Goal: Task Accomplishment & Management: Complete application form

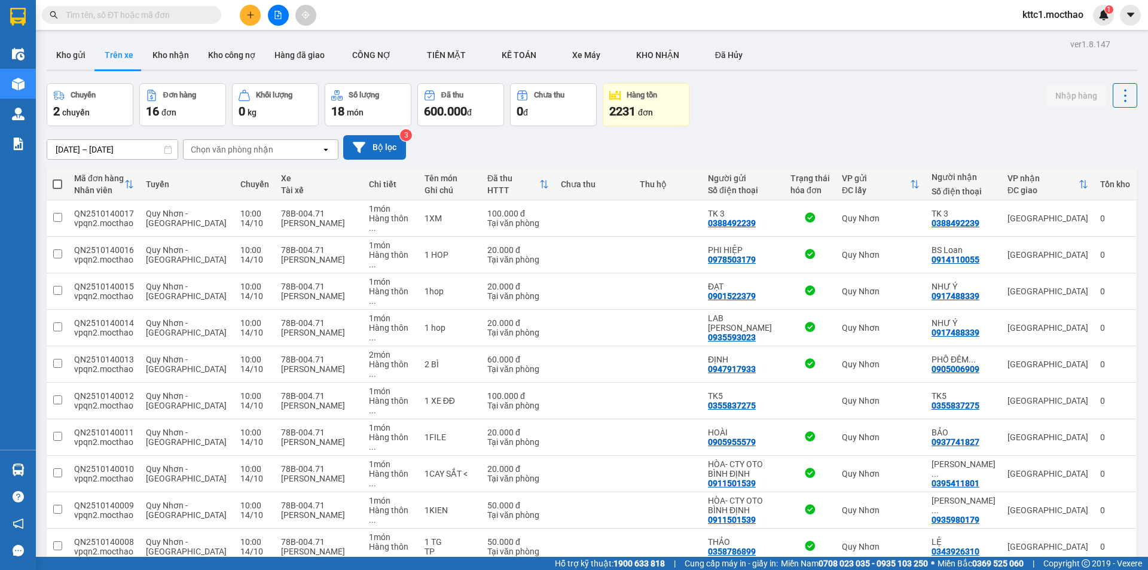
click at [372, 147] on button "Bộ lọc" at bounding box center [374, 147] width 63 height 25
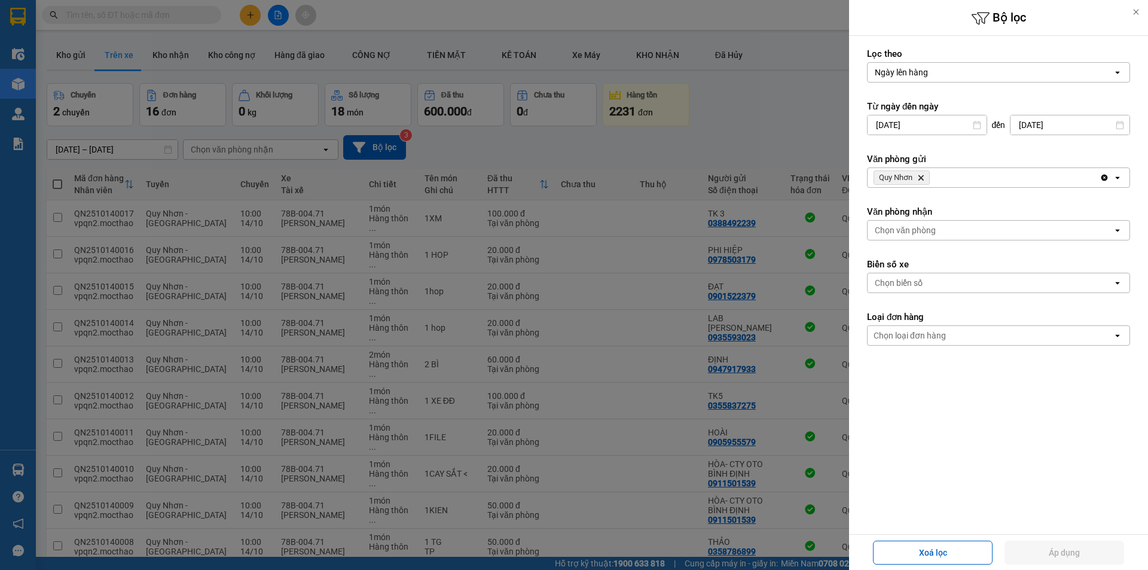
click at [920, 175] on icon "Delete" at bounding box center [920, 177] width 7 height 7
click at [919, 175] on div "Chọn văn phòng" at bounding box center [904, 178] width 61 height 12
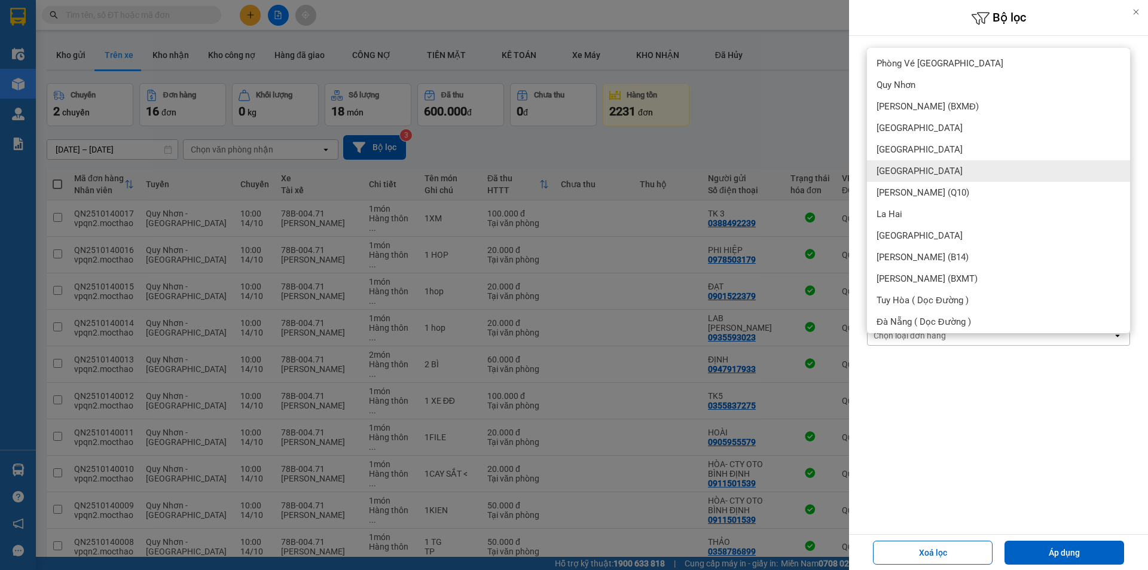
click at [907, 169] on span "[GEOGRAPHIC_DATA]" at bounding box center [919, 171] width 86 height 12
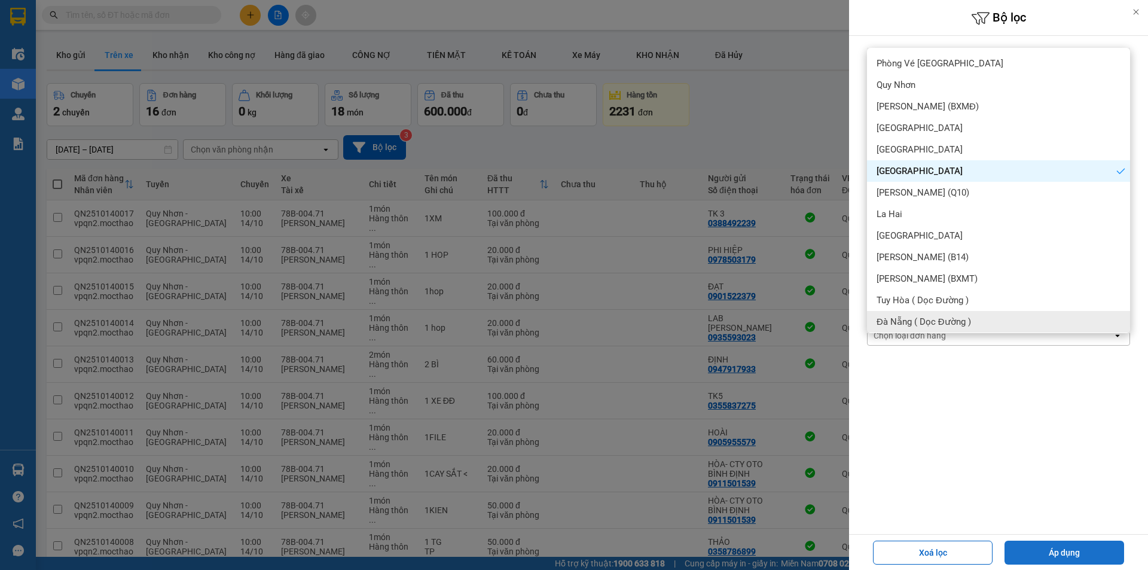
click at [1088, 554] on button "Áp dụng" at bounding box center [1064, 552] width 120 height 24
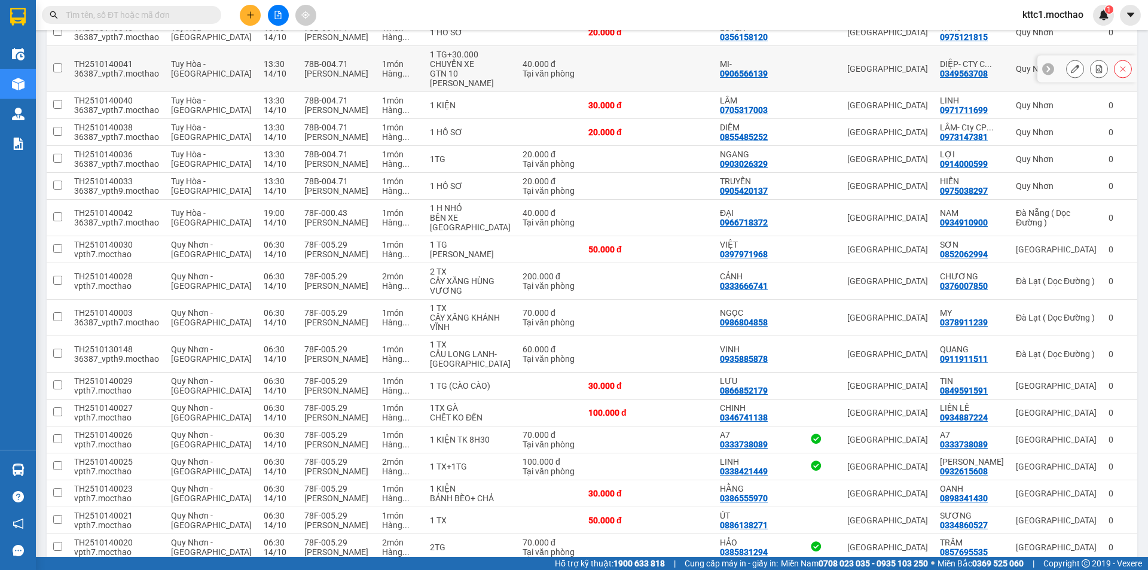
scroll to position [478, 0]
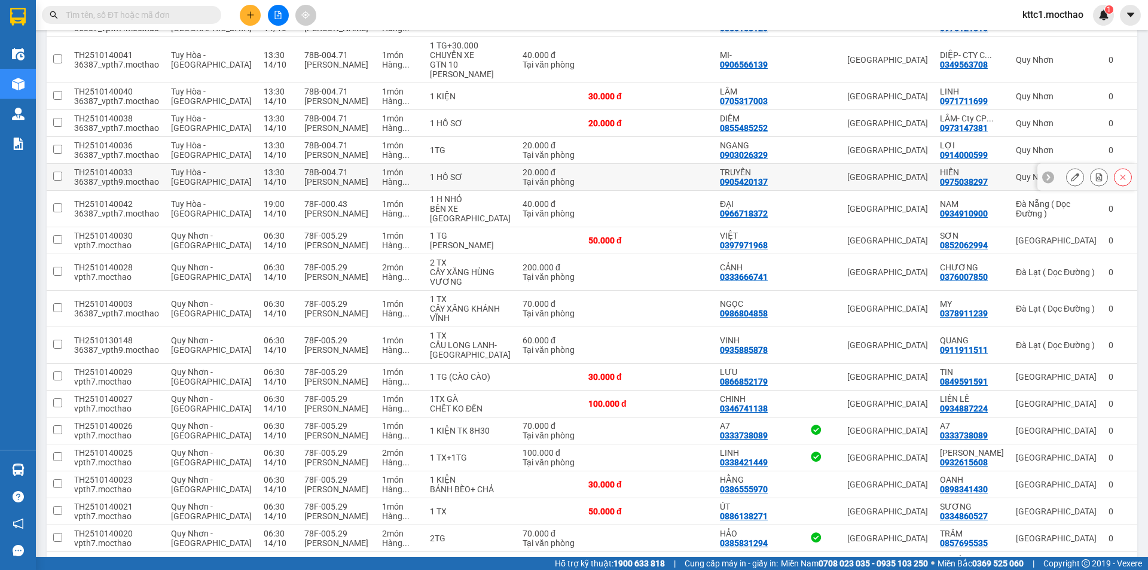
click at [1070, 177] on icon at bounding box center [1074, 177] width 8 height 8
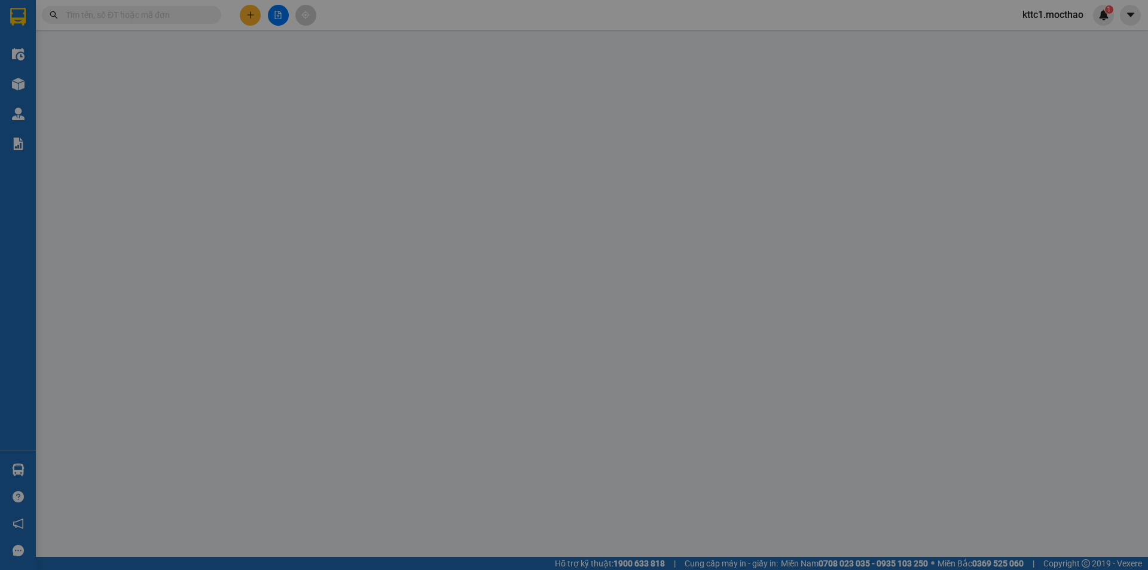
type input "0905420137"
type input "TRUYỀN"
type input "0975038297"
type input "HIỀN"
type input "1"
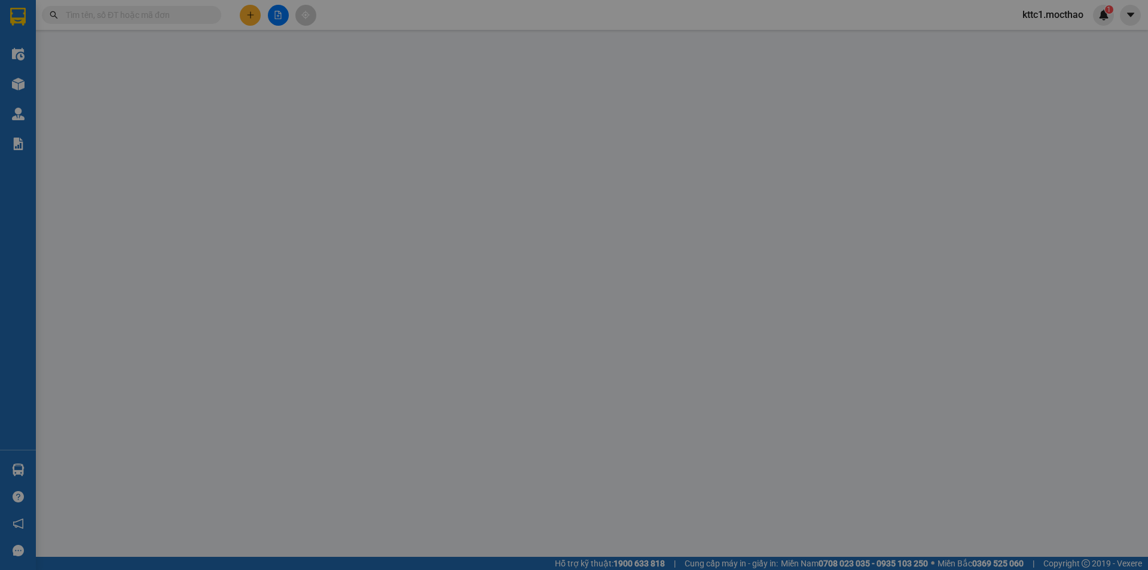
type input "0"
type input "20.000"
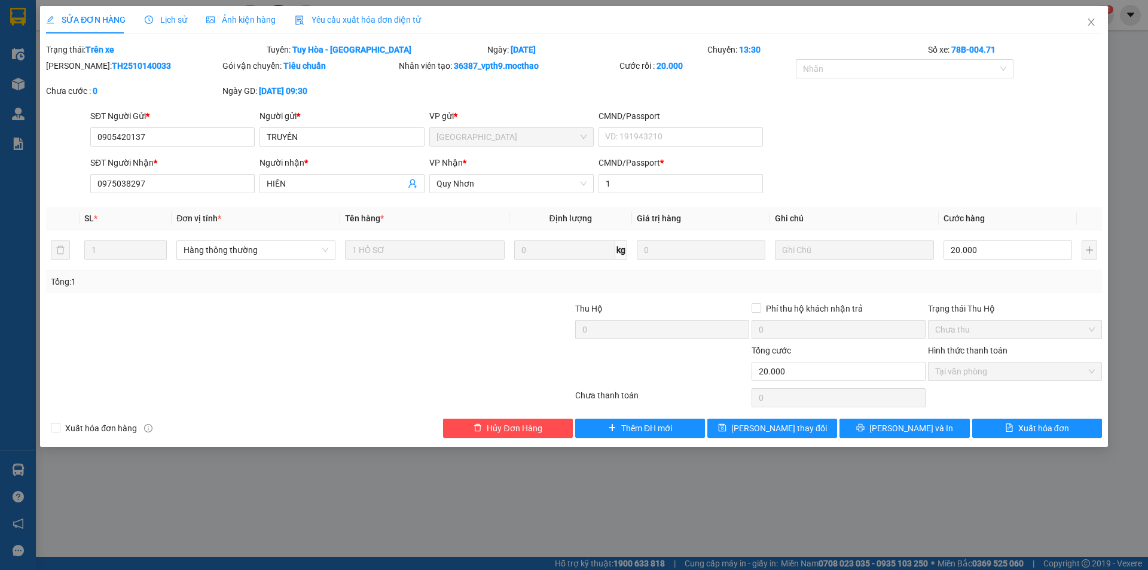
click at [338, 12] on div "Yêu cầu xuất hóa đơn điện tử" at bounding box center [358, 19] width 126 height 27
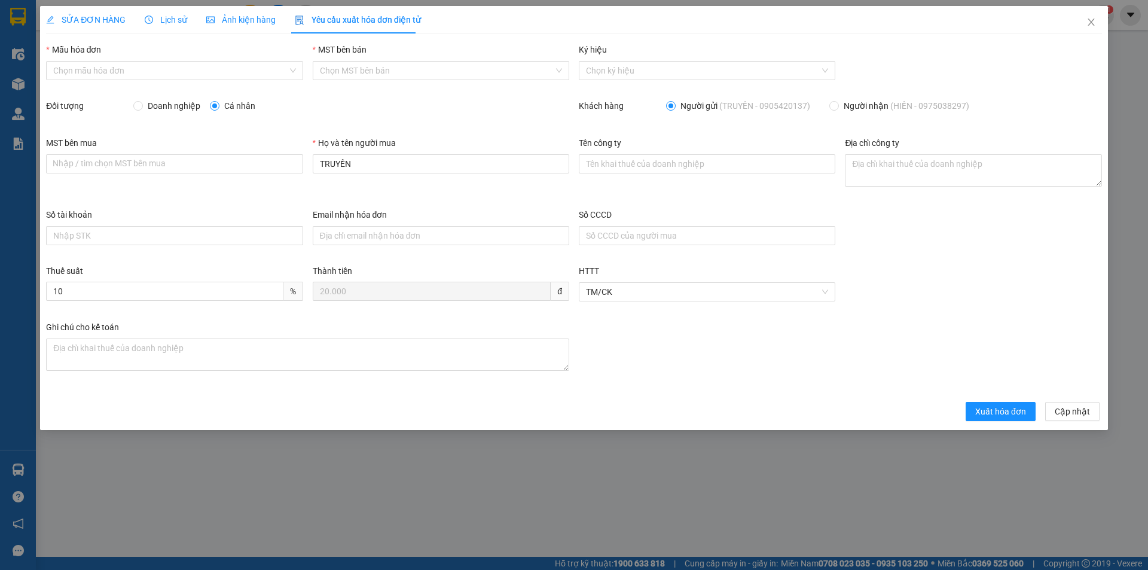
drag, startPoint x: 109, startPoint y: 69, endPoint x: 91, endPoint y: 88, distance: 25.8
click at [109, 69] on input "Mẫu hóa đơn" at bounding box center [170, 71] width 234 height 18
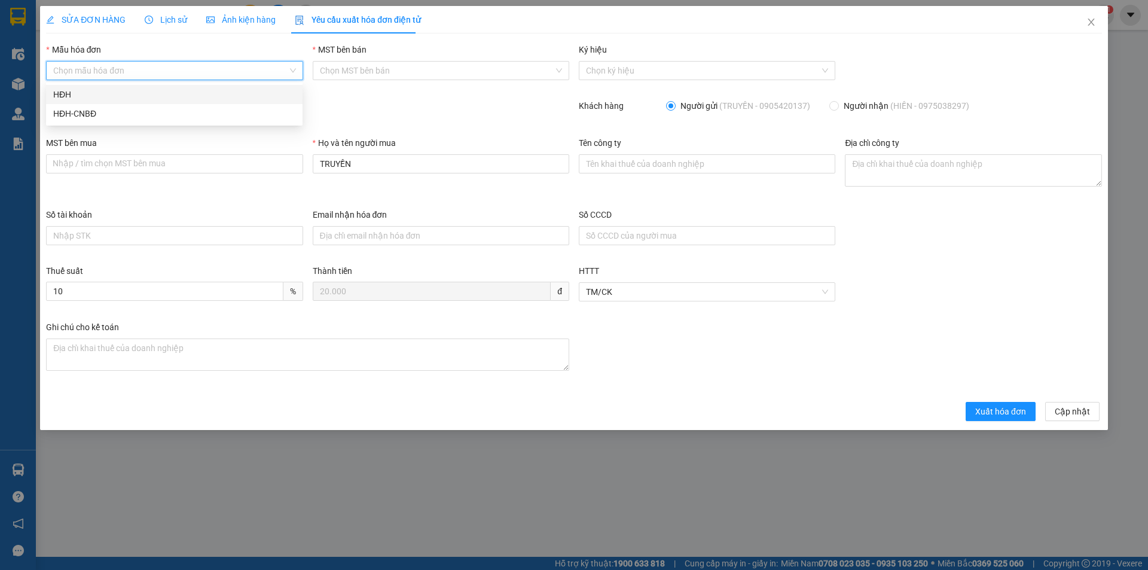
click at [90, 90] on div "HĐH" at bounding box center [174, 94] width 242 height 13
type input "8"
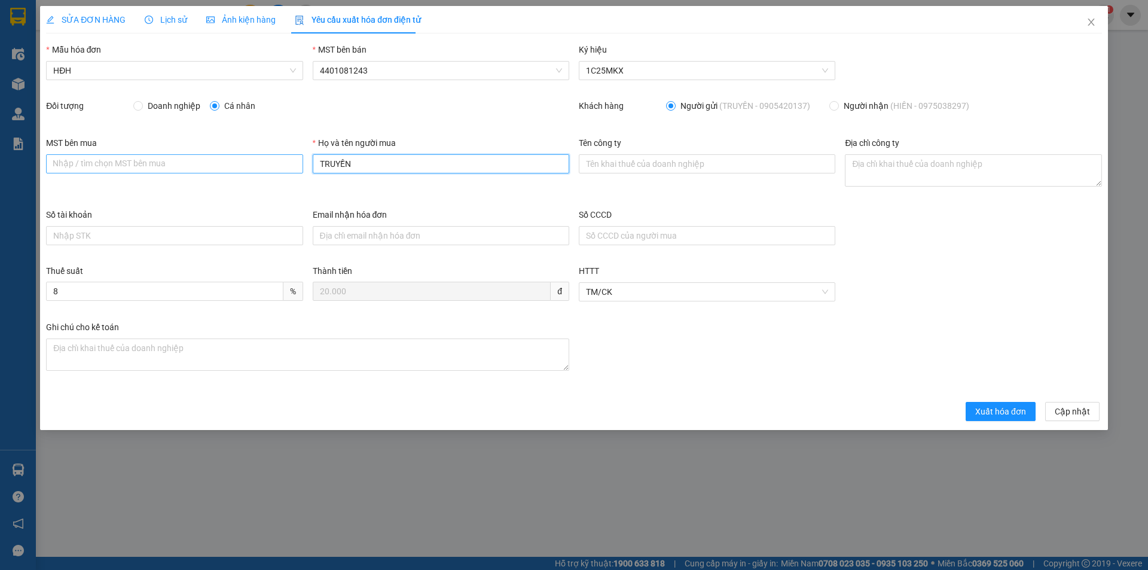
drag, startPoint x: 391, startPoint y: 164, endPoint x: 296, endPoint y: 164, distance: 95.0
click at [296, 164] on div "MST bên mua Nhập / tìm chọn MST bên mua Họ và tên người mua TRUYỀN Tên công ty …" at bounding box center [573, 172] width 1065 height 72
type input "Người mua không lấy hóa đơn"
click at [1000, 411] on span "Xuất hóa đơn" at bounding box center [1000, 411] width 51 height 13
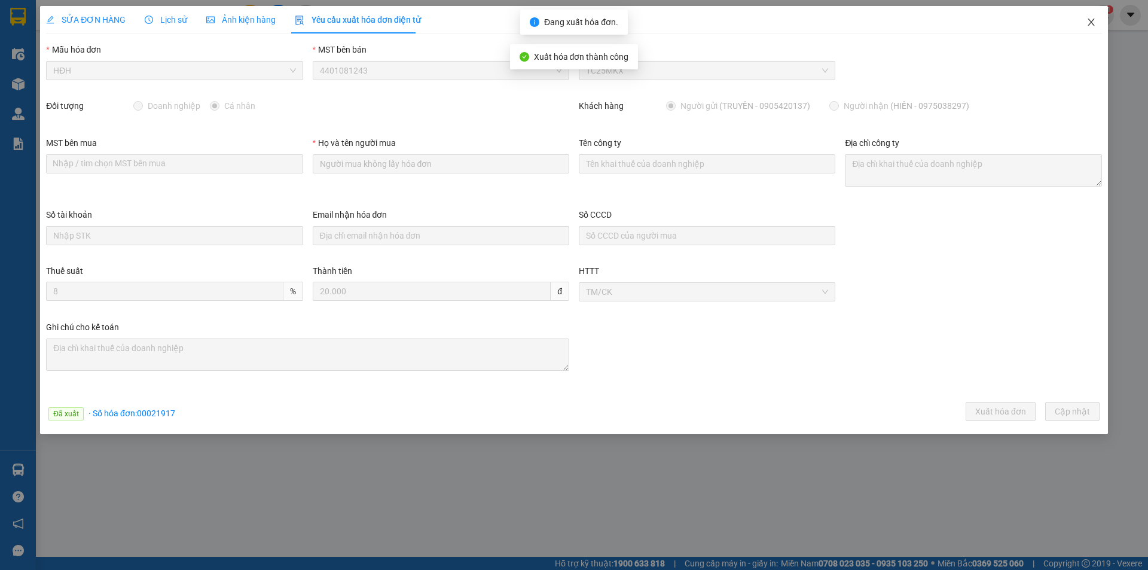
click at [1091, 23] on icon "close" at bounding box center [1090, 22] width 7 height 7
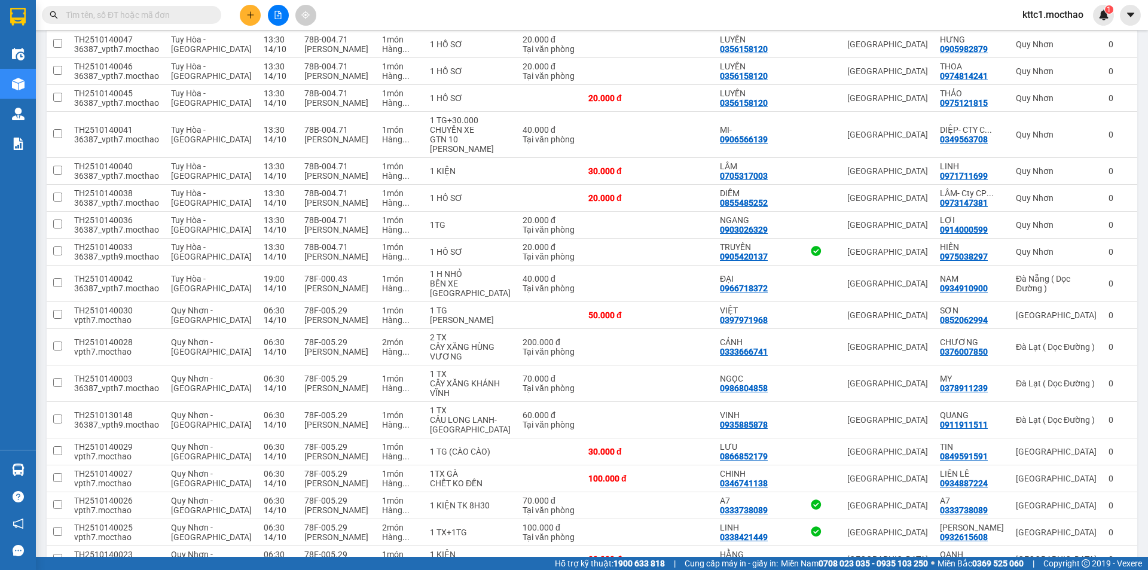
scroll to position [418, 0]
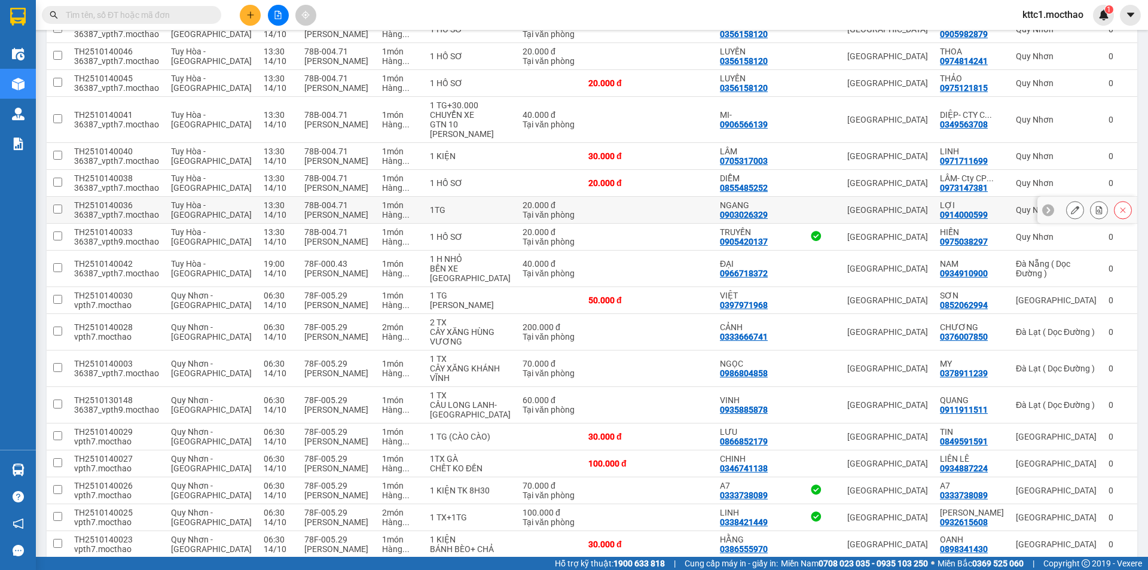
click at [1070, 212] on icon at bounding box center [1074, 210] width 8 height 8
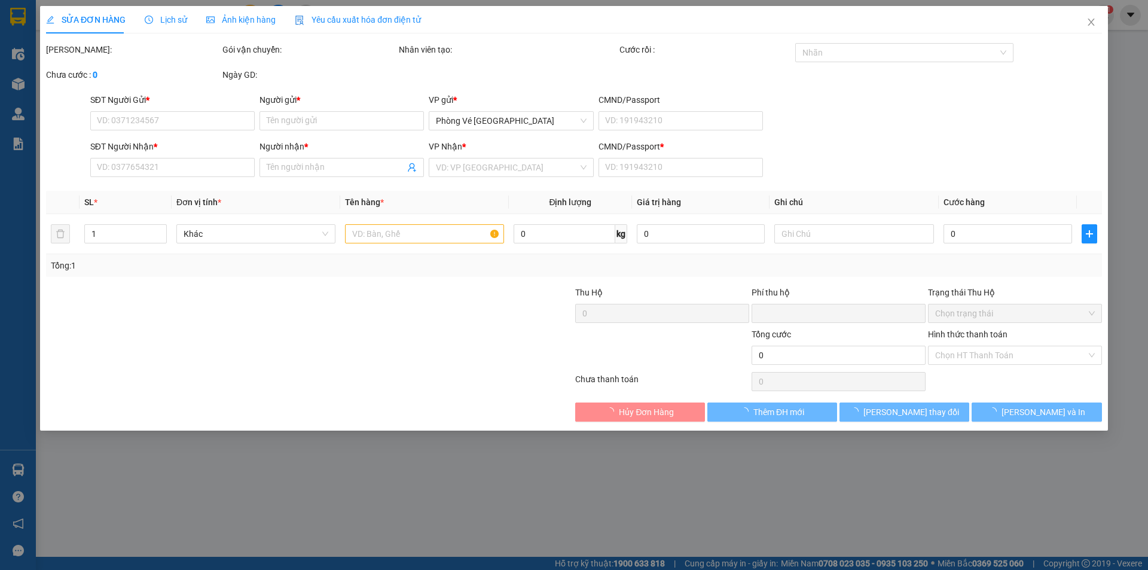
type input "0903026329"
type input "NGANG"
type input "0914000599"
type input "LỢI"
type input "1"
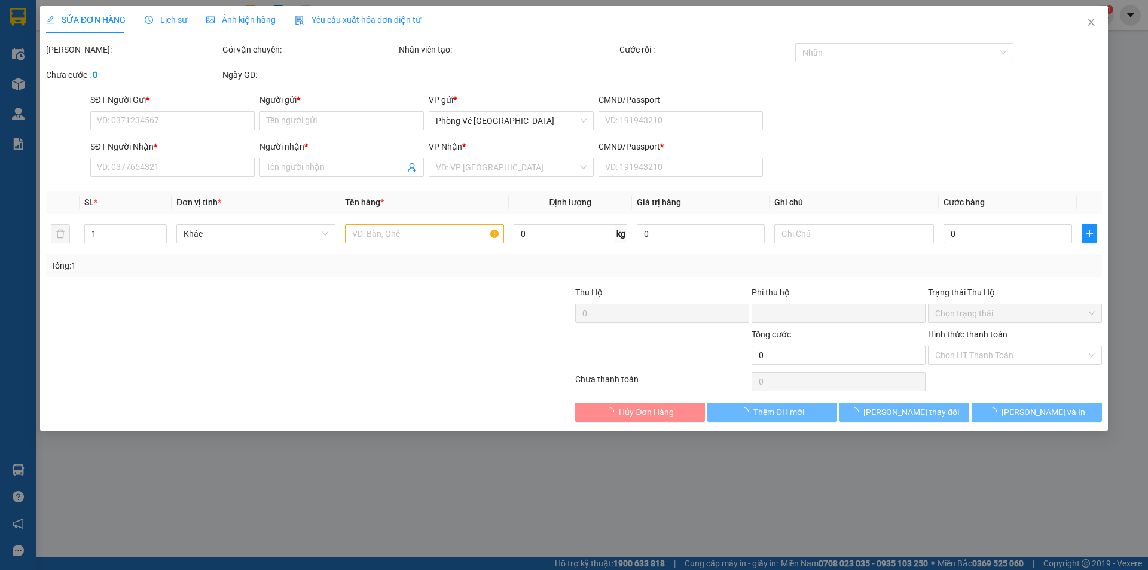
type input "0"
type input "20.000"
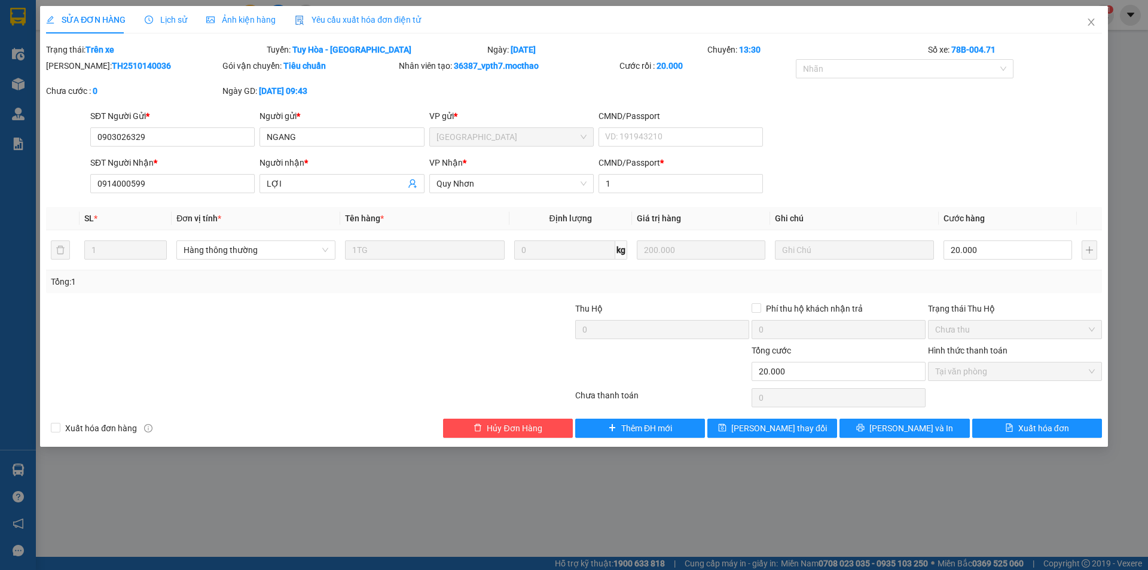
click at [375, 20] on span "Yêu cầu xuất hóa đơn điện tử" at bounding box center [358, 20] width 126 height 10
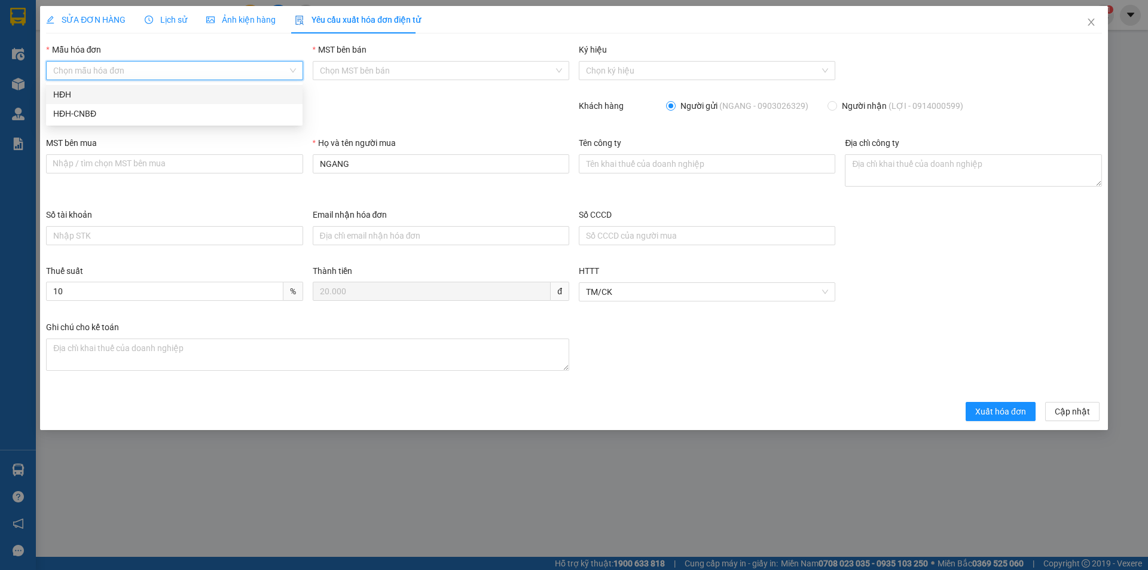
drag, startPoint x: 213, startPoint y: 65, endPoint x: 209, endPoint y: 81, distance: 17.1
click at [212, 65] on input "Mẫu hóa đơn" at bounding box center [170, 71] width 234 height 18
click at [204, 90] on div "HĐH" at bounding box center [174, 94] width 242 height 13
type input "8"
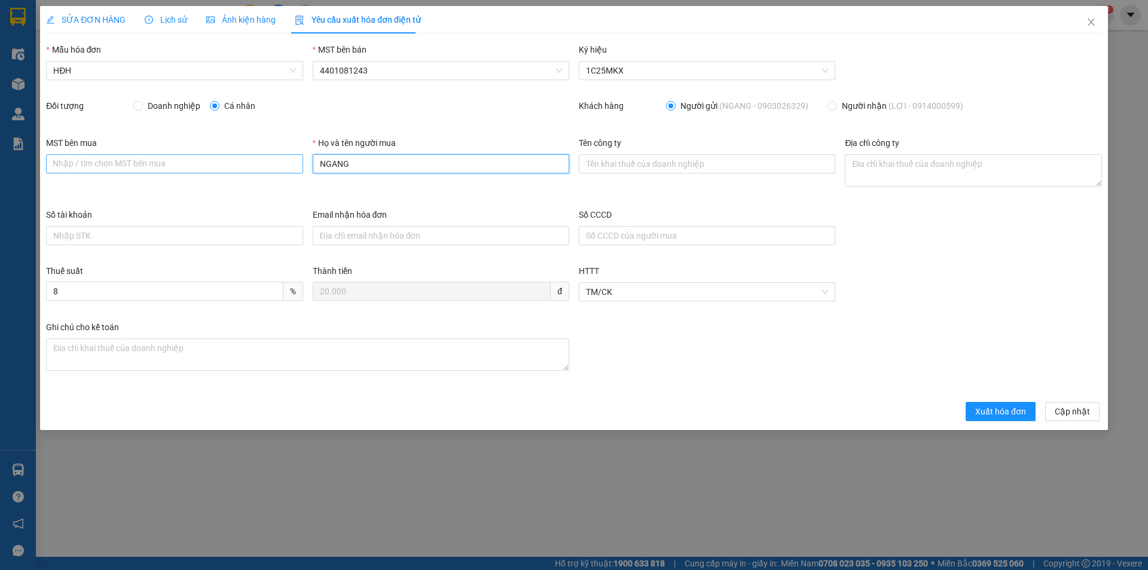
drag, startPoint x: 355, startPoint y: 159, endPoint x: 301, endPoint y: 160, distance: 53.8
click at [301, 160] on div "MST bên mua Nhập / tìm chọn MST bên mua Họ và tên người mua NGANG Tên công ty Đ…" at bounding box center [573, 172] width 1065 height 72
type input "Người mua không lấy hóa đơn"
click at [1006, 411] on span "Xuất hóa đơn" at bounding box center [1000, 411] width 51 height 13
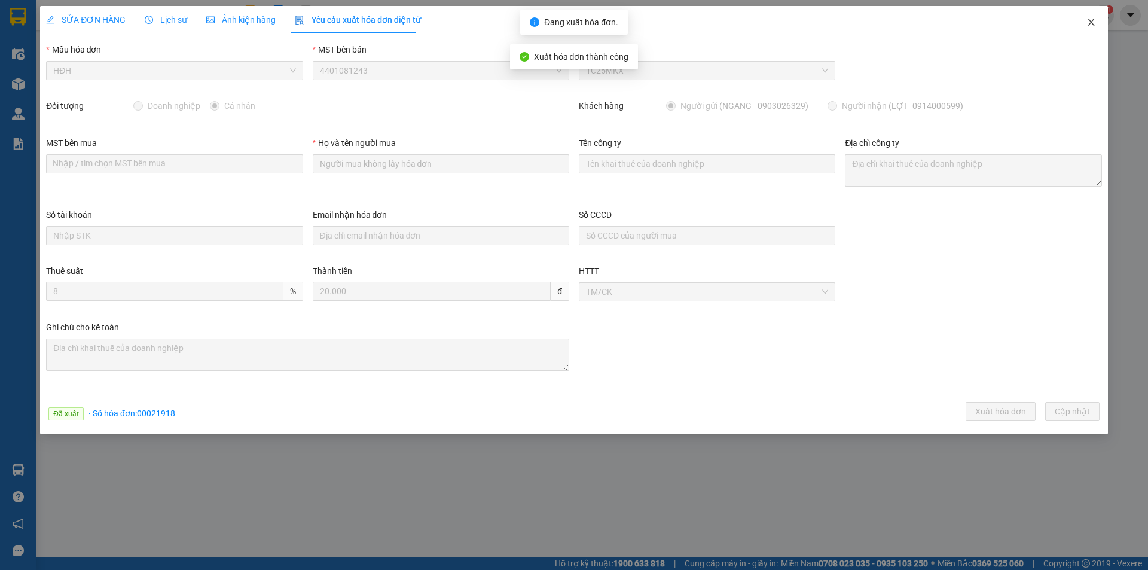
click at [1092, 20] on icon "close" at bounding box center [1091, 22] width 10 height 10
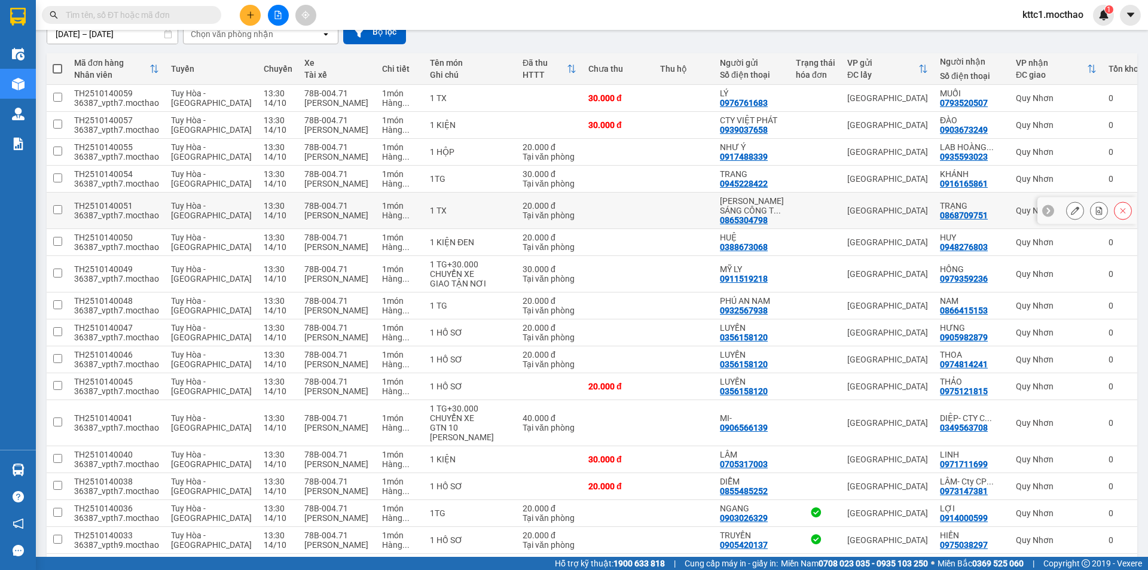
scroll to position [359, 0]
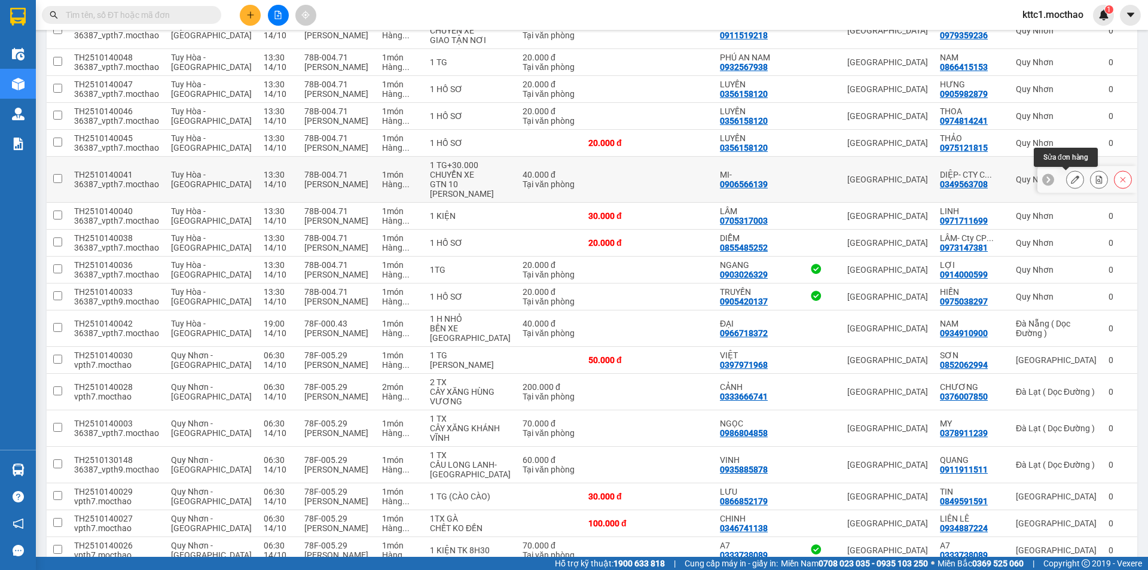
click at [1070, 178] on icon at bounding box center [1074, 179] width 8 height 8
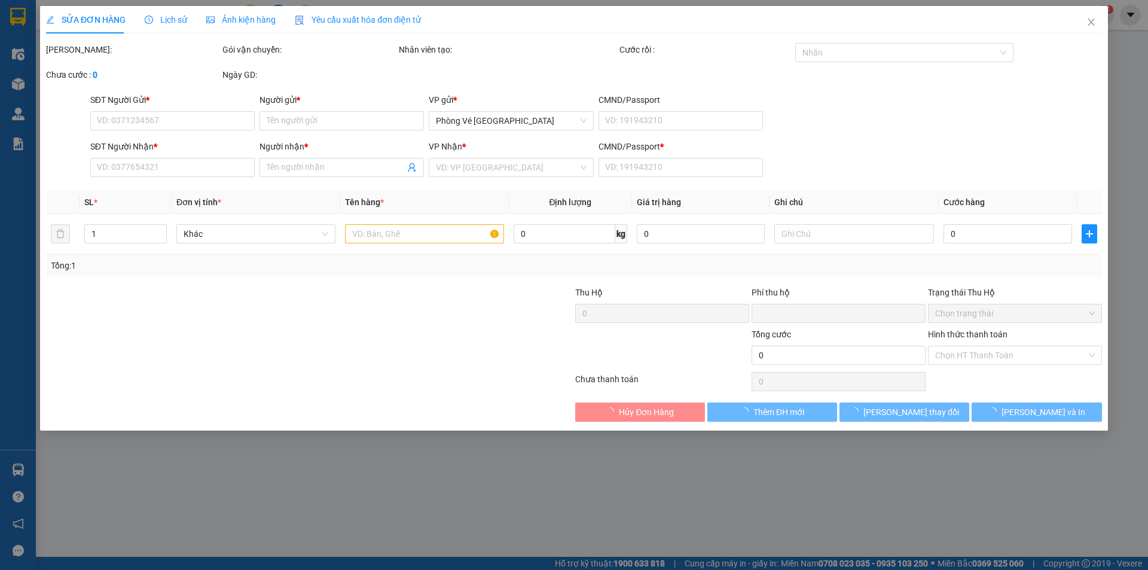
type input "0906566139"
type input "MI-"
type input "0349563708"
type input "DIỆP- CTY CP DL BÌNH ĐỊNH"
type input "1"
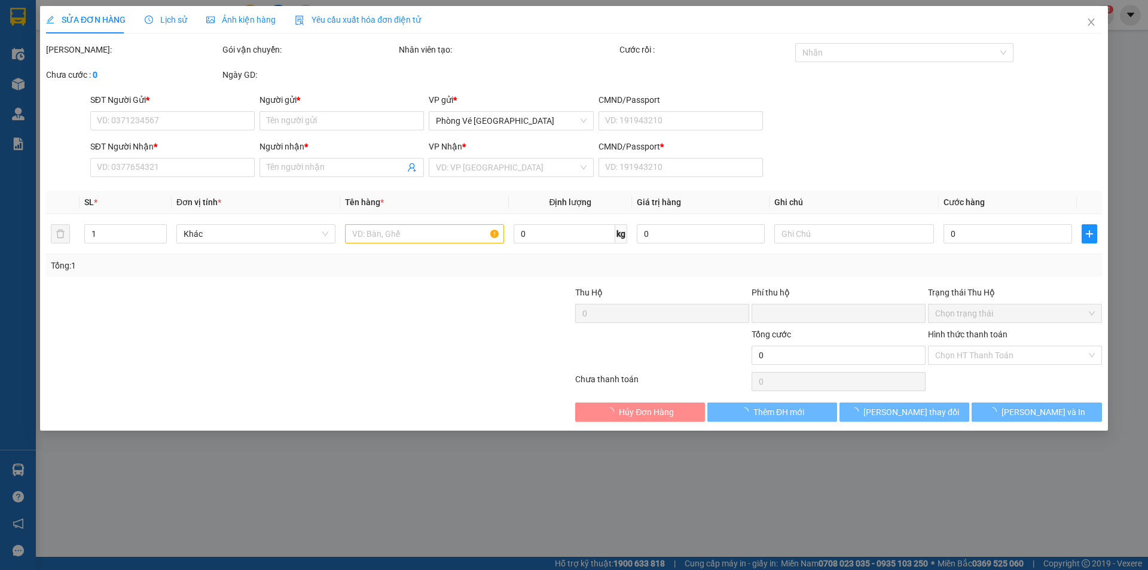
type input "0"
type input "40.000"
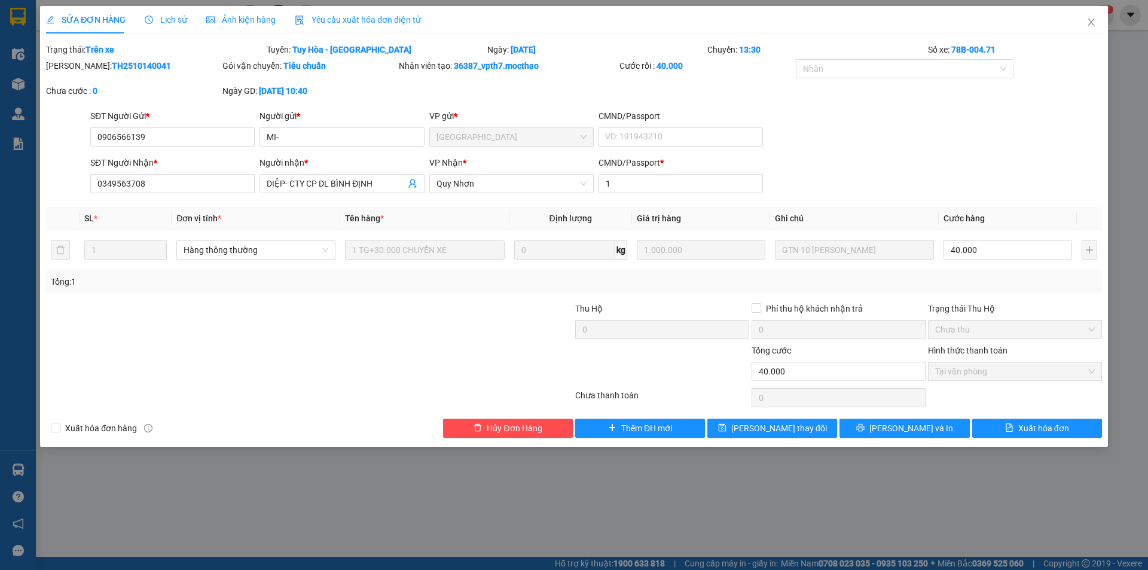
click at [356, 20] on span "Yêu cầu xuất hóa đơn điện tử" at bounding box center [358, 20] width 126 height 10
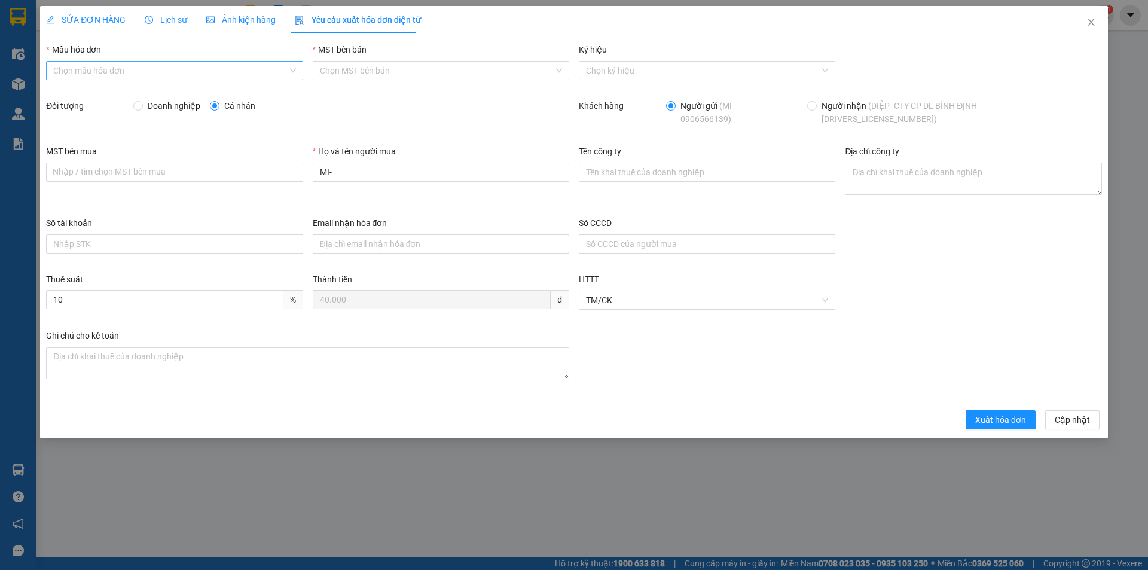
click at [142, 68] on input "Mẫu hóa đơn" at bounding box center [170, 71] width 234 height 18
click at [66, 91] on div "HĐH" at bounding box center [174, 94] width 242 height 13
type input "8"
click at [160, 107] on span "Doanh nghiệp" at bounding box center [174, 105] width 62 height 13
click at [142, 107] on input "Doanh nghiệp" at bounding box center [137, 105] width 8 height 8
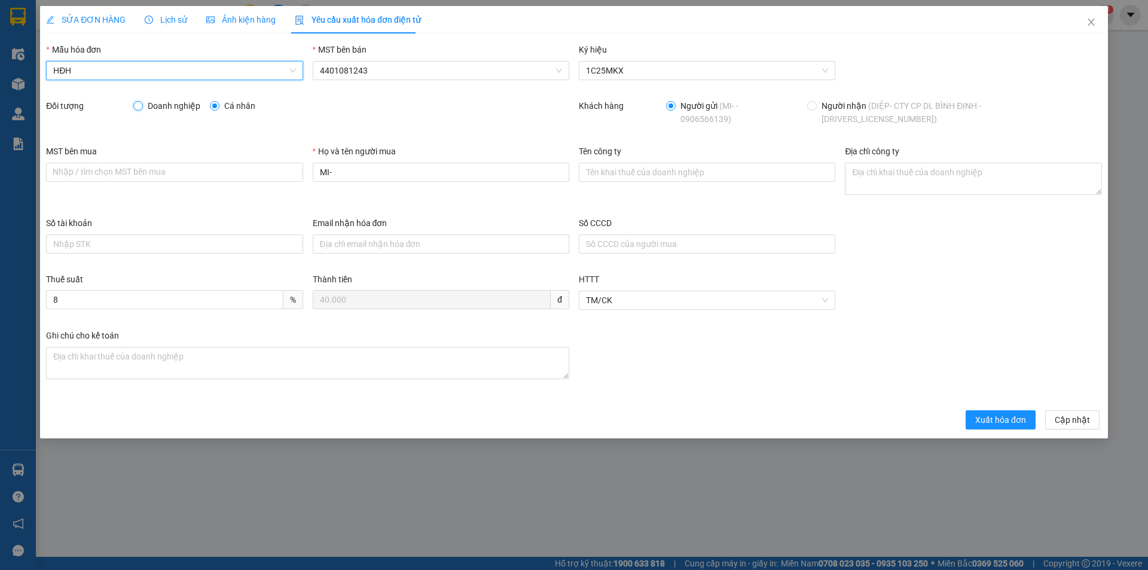
radio input "true"
radio input "false"
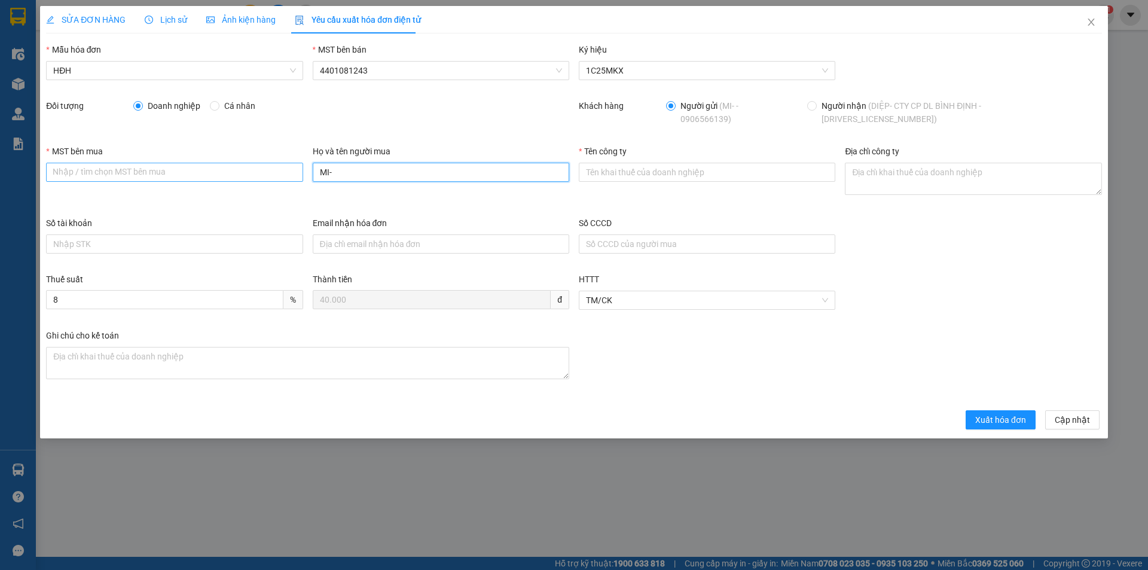
drag, startPoint x: 359, startPoint y: 167, endPoint x: 299, endPoint y: 166, distance: 59.8
click at [299, 166] on div "MST bên mua Nhập / tìm chọn MST bên mua Họ và tên người mua MI- Tên công ty Địa…" at bounding box center [573, 181] width 1065 height 72
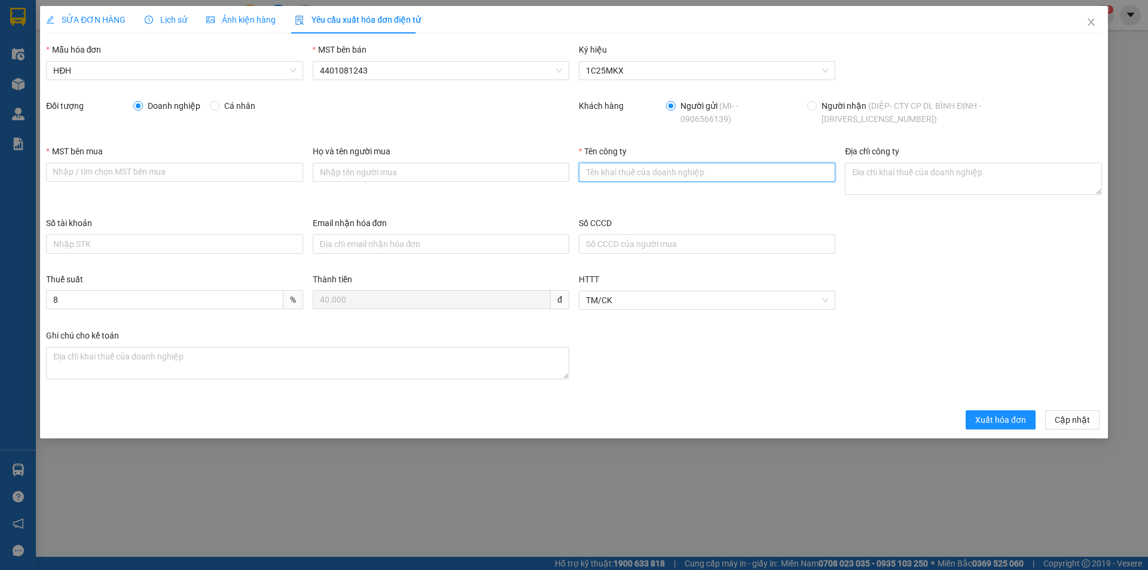
click at [623, 166] on input "Tên công ty" at bounding box center [707, 172] width 256 height 19
paste input "CHI NHÁNH CÔNG TY CỔ PHẦN BIỂN [GEOGRAPHIC_DATA]"
type input "CHI NHÁNH CÔNG TY CỔ PHẦN BIỂN [GEOGRAPHIC_DATA]"
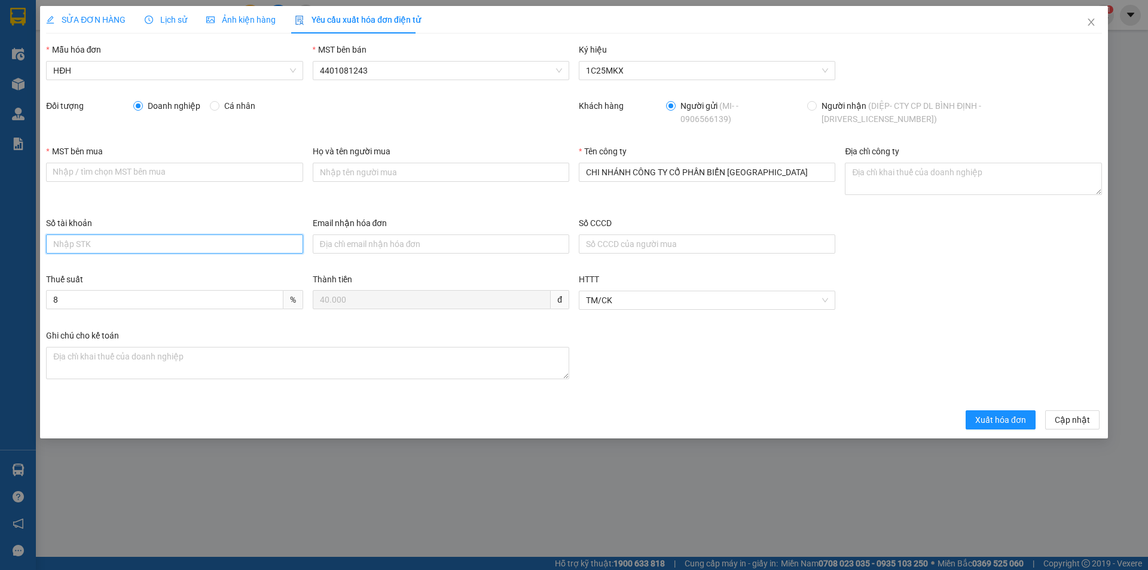
click at [105, 234] on input "Số tài khoản" at bounding box center [174, 243] width 256 height 19
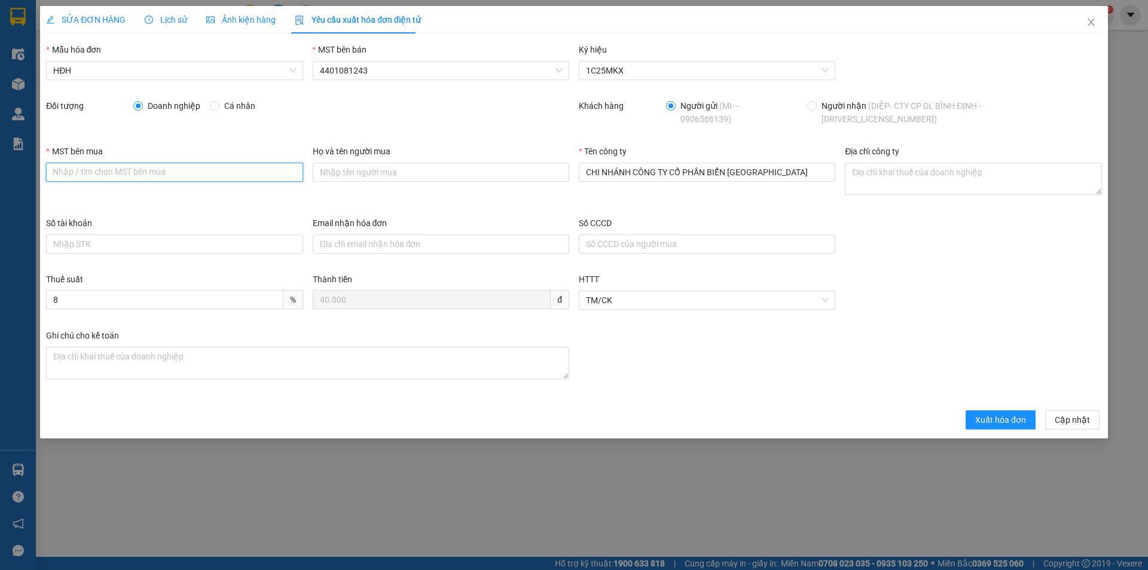
click at [105, 163] on input "MST bên mua" at bounding box center [174, 172] width 256 height 19
paste input "0315420488-001"
type input "0315420488-001"
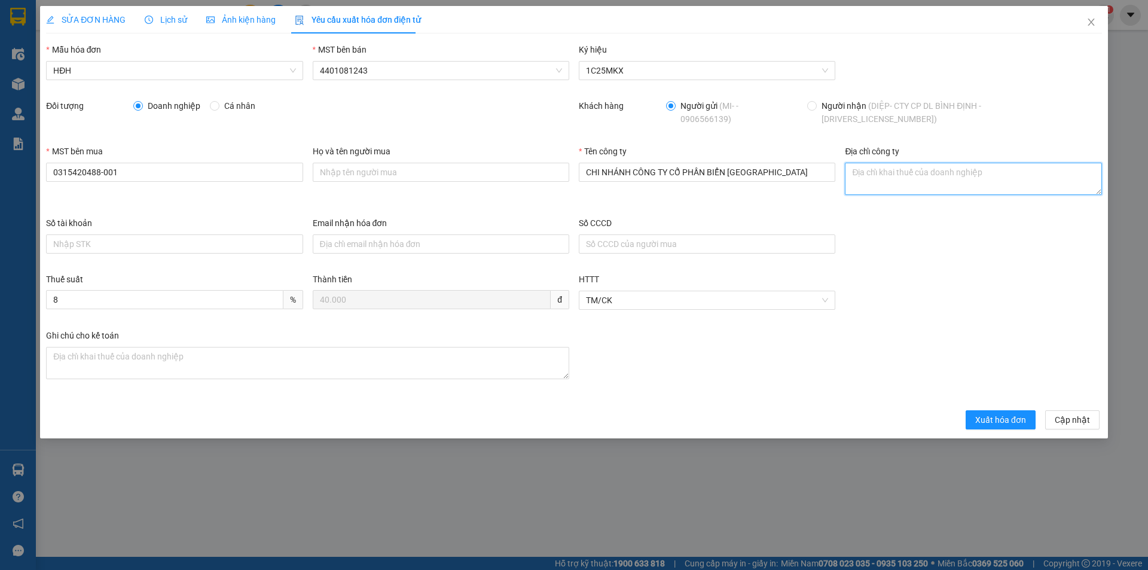
click at [898, 176] on textarea "Địa chỉ công ty" at bounding box center [973, 179] width 256 height 32
paste textarea "09 [GEOGRAPHIC_DATA], [GEOGRAPHIC_DATA], [GEOGRAPHIC_DATA], [GEOGRAPHIC_DATA]"
type textarea "09 [GEOGRAPHIC_DATA], [GEOGRAPHIC_DATA], [GEOGRAPHIC_DATA], [GEOGRAPHIC_DATA]"
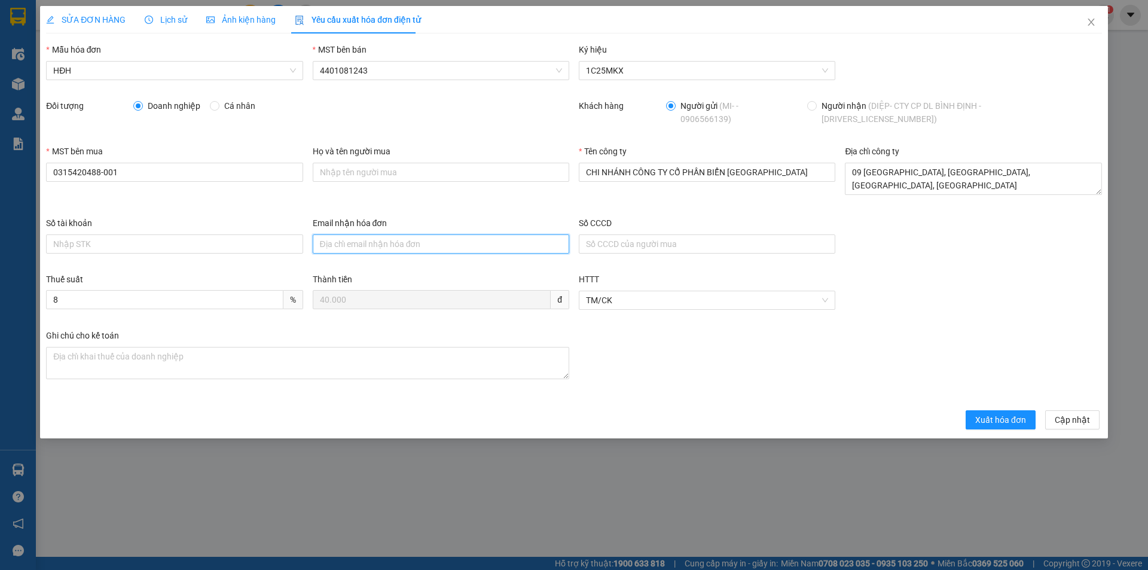
click at [411, 234] on input "Email nhận hóa đơn" at bounding box center [441, 243] width 256 height 19
type input "[EMAIL_ADDRESS][DOMAIN_NAME]"
click at [1004, 414] on span "Xuất hóa đơn" at bounding box center [1000, 419] width 51 height 13
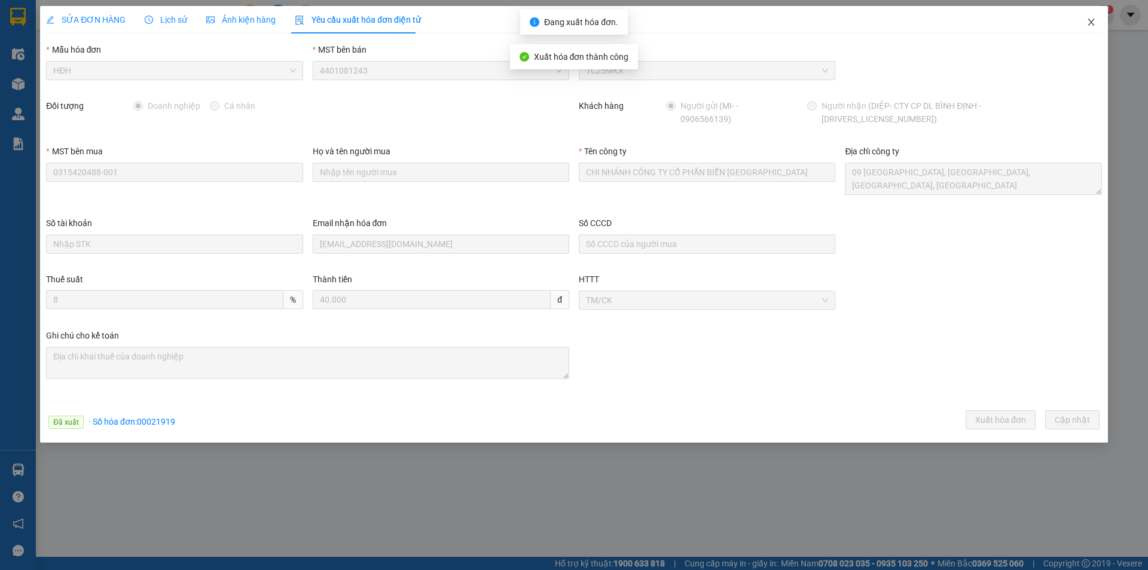
click at [1092, 20] on icon "close" at bounding box center [1091, 22] width 10 height 10
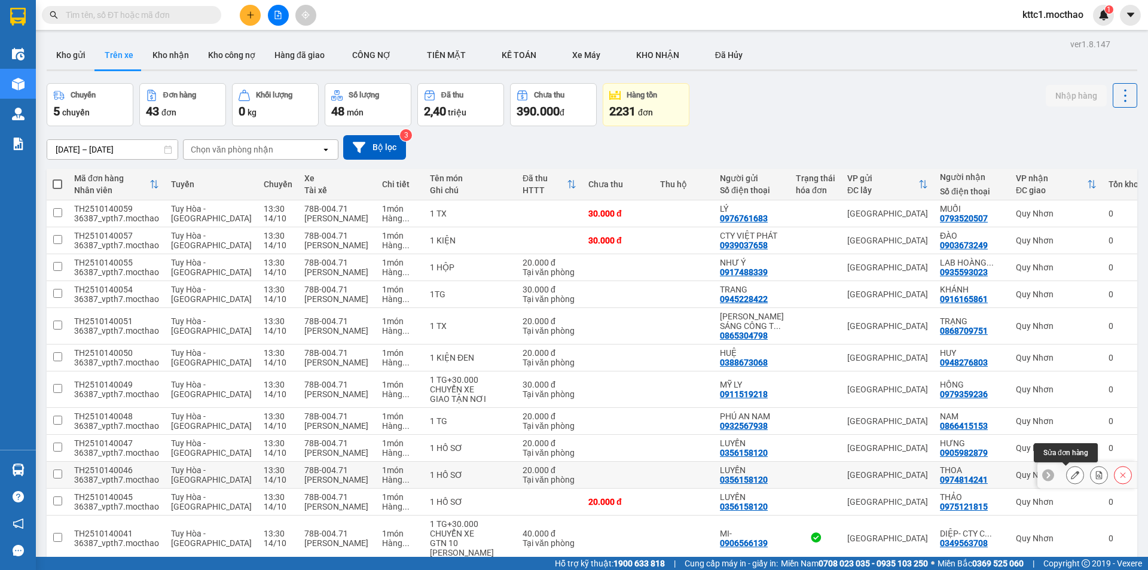
click at [1070, 471] on icon at bounding box center [1074, 474] width 8 height 8
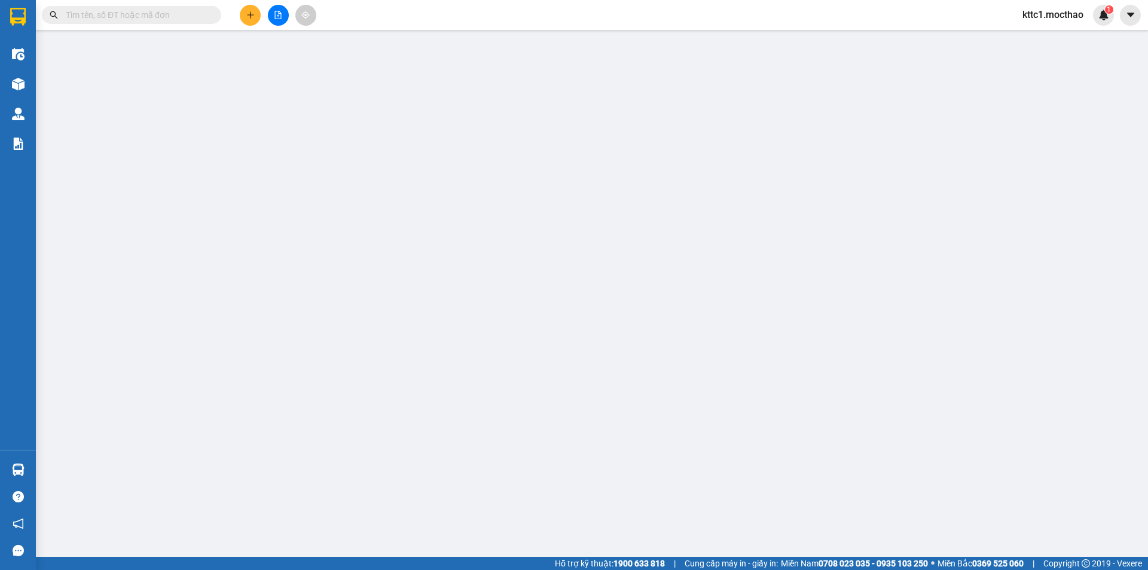
type input "0356158120"
type input "LUYẾN"
type input "0974814241"
type input "THOA"
type input "1"
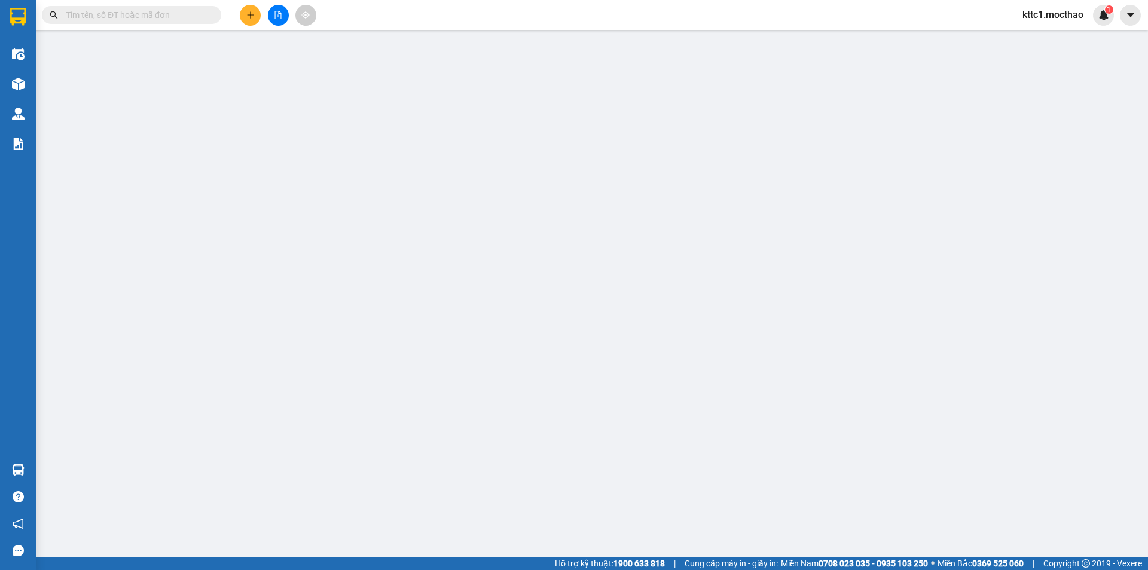
type input "0"
type input "20.000"
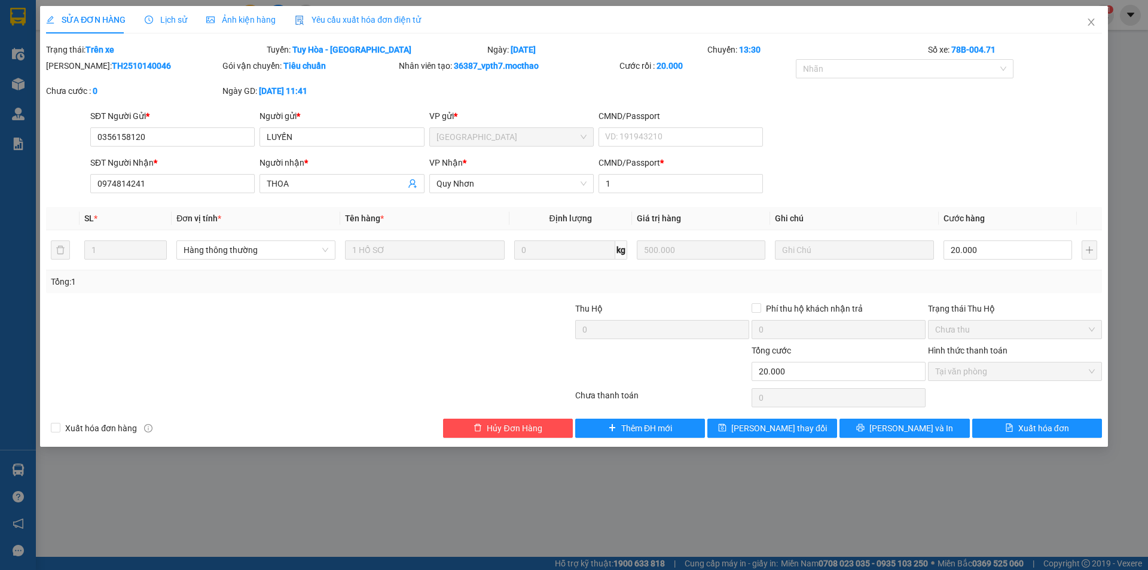
click at [356, 15] on span "Yêu cầu xuất hóa đơn điện tử" at bounding box center [358, 20] width 126 height 10
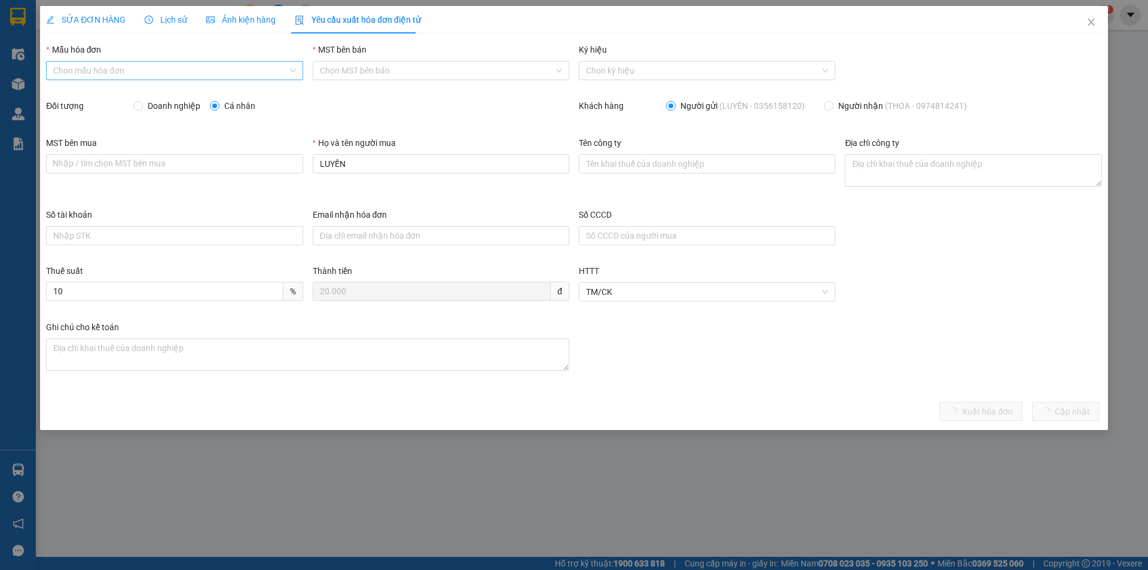
click at [192, 75] on input "Mẫu hóa đơn" at bounding box center [170, 71] width 234 height 18
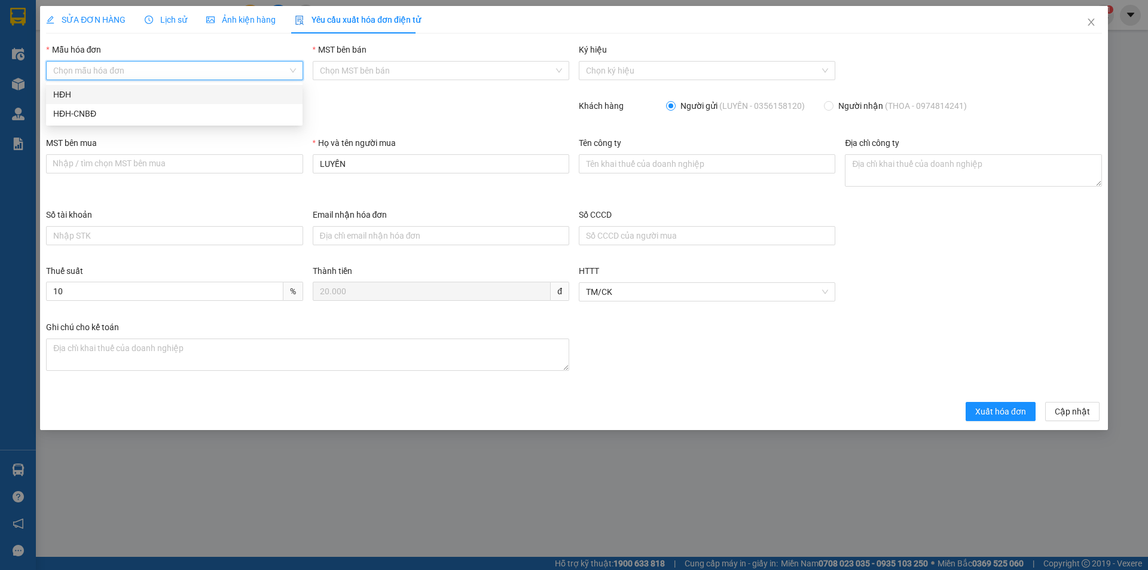
click at [170, 92] on div "HĐH" at bounding box center [174, 94] width 242 height 13
type input "8"
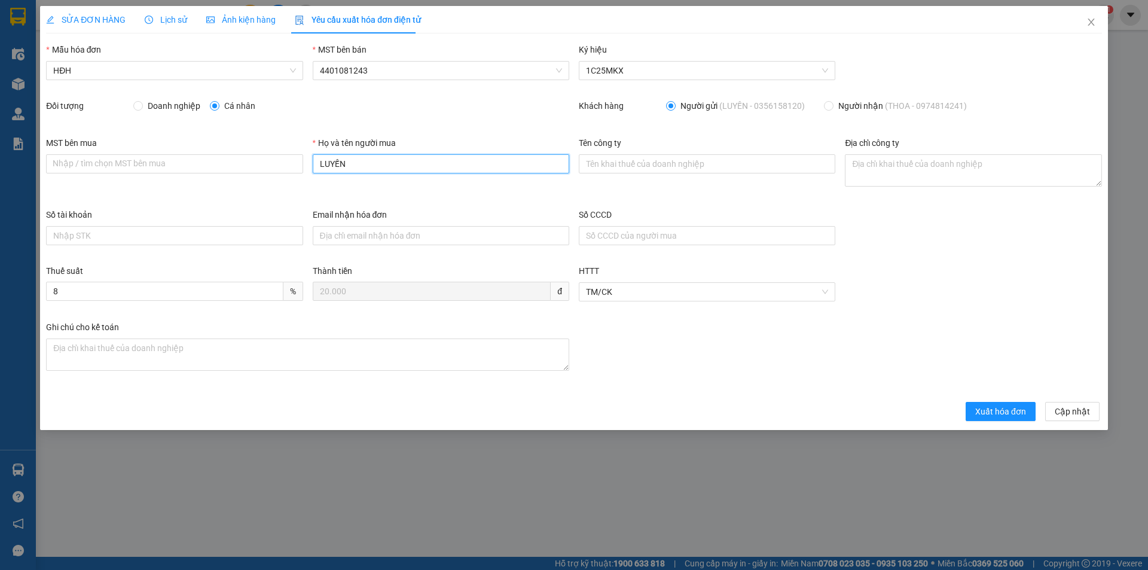
drag, startPoint x: 319, startPoint y: 163, endPoint x: 309, endPoint y: 163, distance: 9.6
click at [309, 163] on div "Họ và tên người mua LUYẾN" at bounding box center [441, 172] width 266 height 72
type input "Người mua không lấy hóa đơn"
click at [1029, 415] on button "Xuất hóa đơn" at bounding box center [1000, 411] width 70 height 19
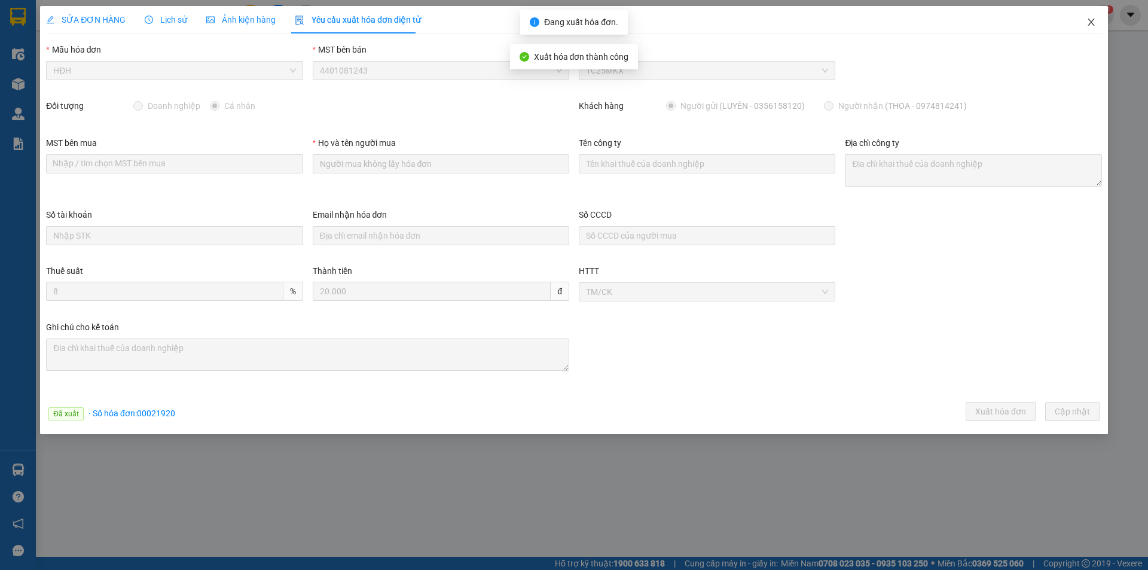
click at [1094, 22] on icon "close" at bounding box center [1091, 22] width 10 height 10
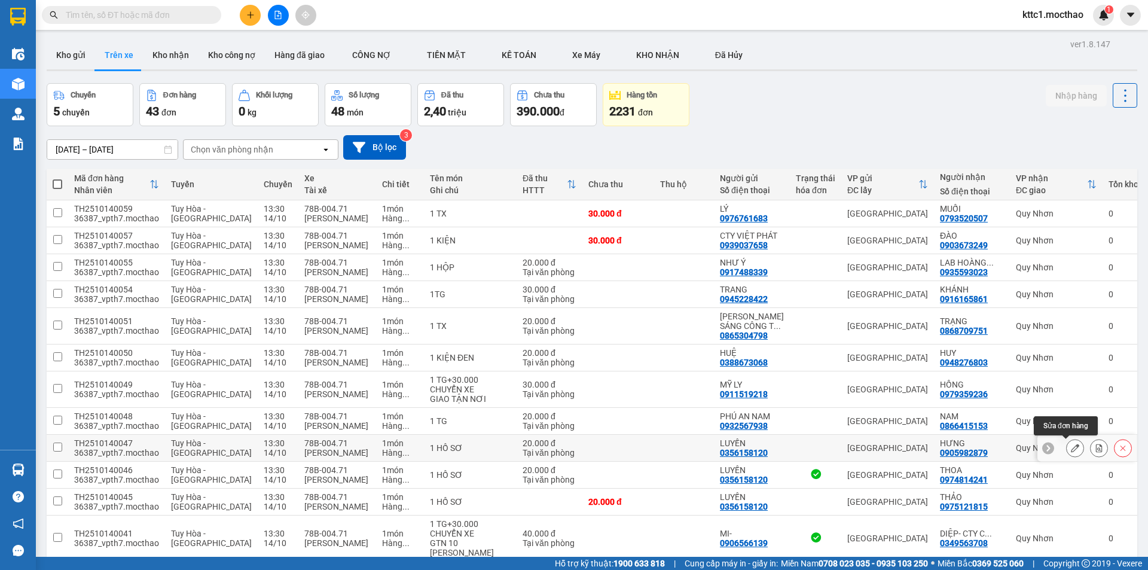
click at [1070, 449] on icon at bounding box center [1074, 447] width 8 height 8
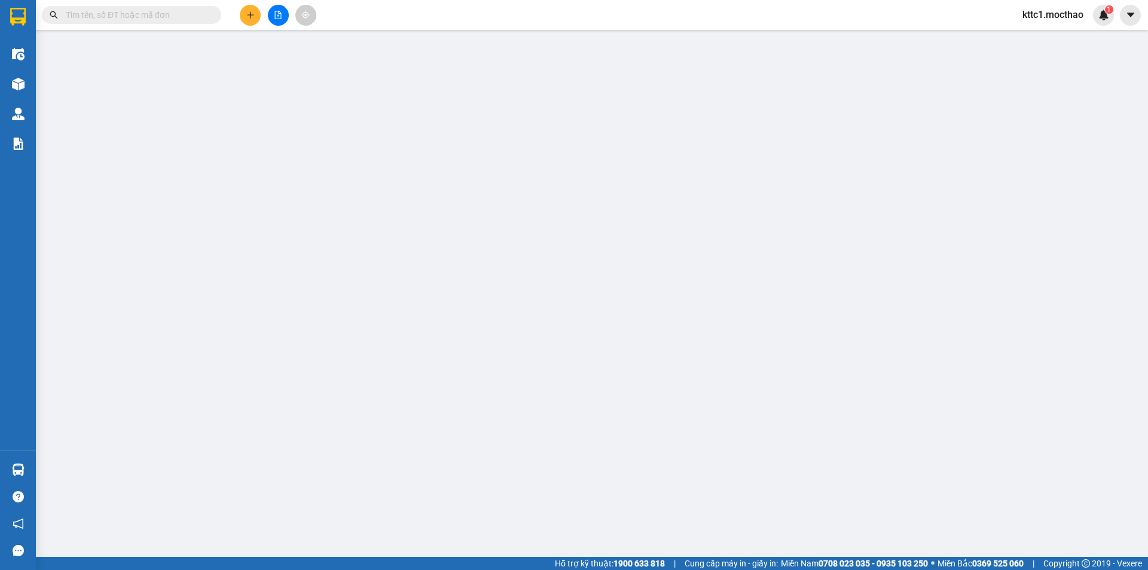
type input "0356158120"
type input "LUYẾN"
type input "0905982879"
type input "HƯNG"
type input "1"
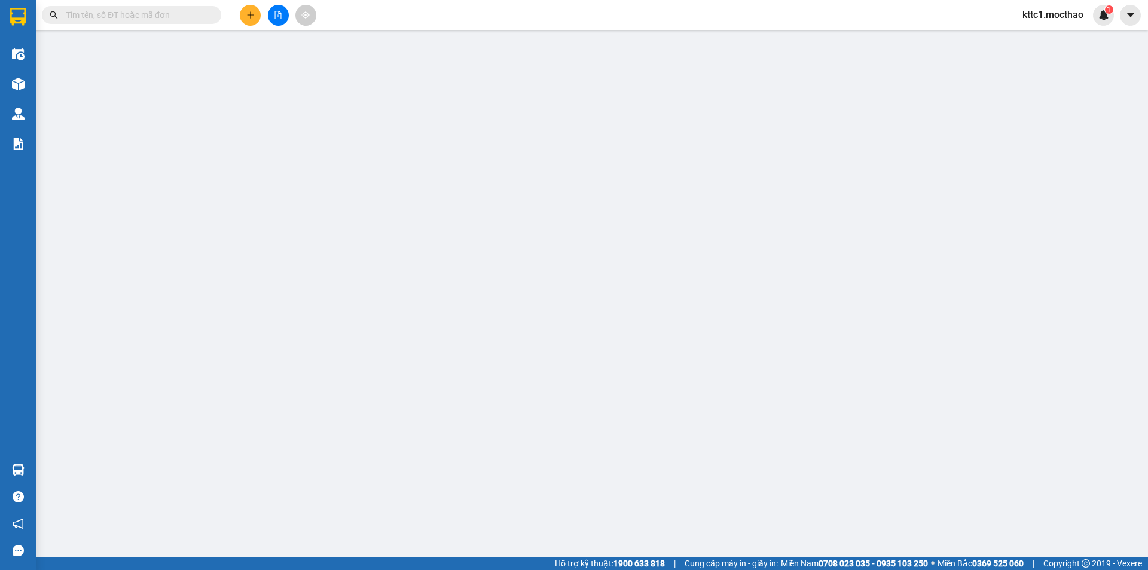
type input "0"
type input "20.000"
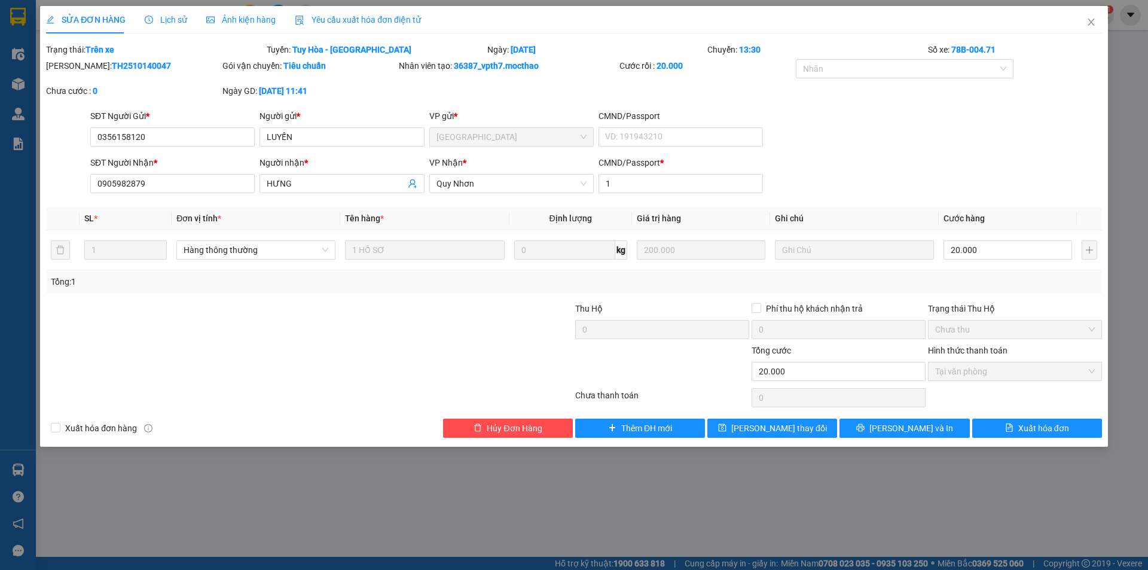
click at [341, 15] on span "Yêu cầu xuất hóa đơn điện tử" at bounding box center [358, 20] width 126 height 10
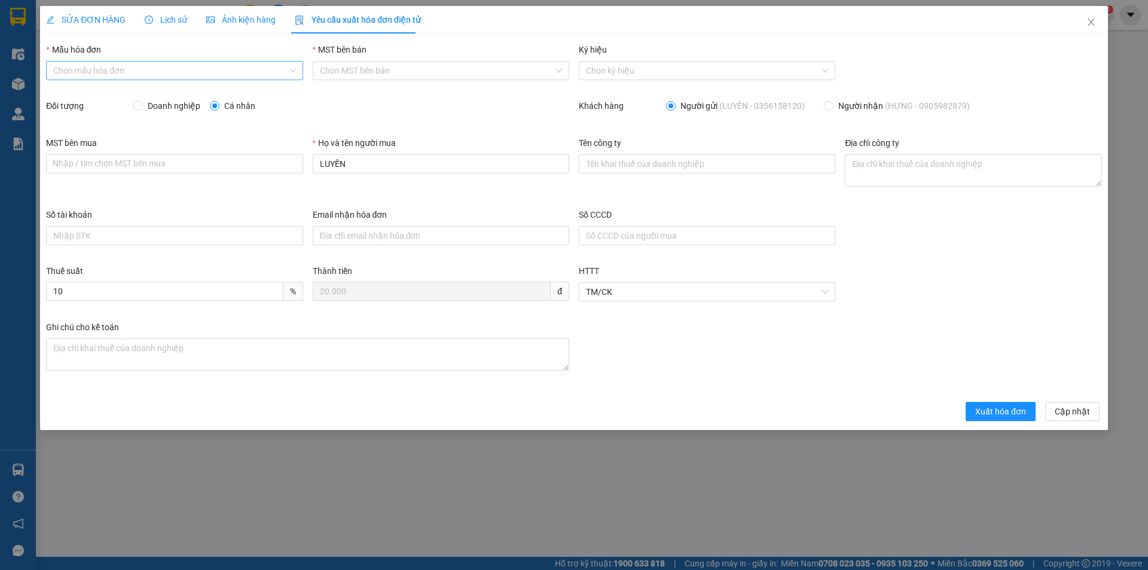
click at [134, 69] on input "Mẫu hóa đơn" at bounding box center [170, 71] width 234 height 18
click at [119, 90] on div "HĐH" at bounding box center [174, 94] width 242 height 13
type input "8"
click at [259, 155] on div "MST bên mua Nhập / tìm chọn MST bên mua Họ và tên người mua LUYẾN Tên công ty Đ…" at bounding box center [573, 172] width 1065 height 72
type input "Người mua không lấy hóa đơn"
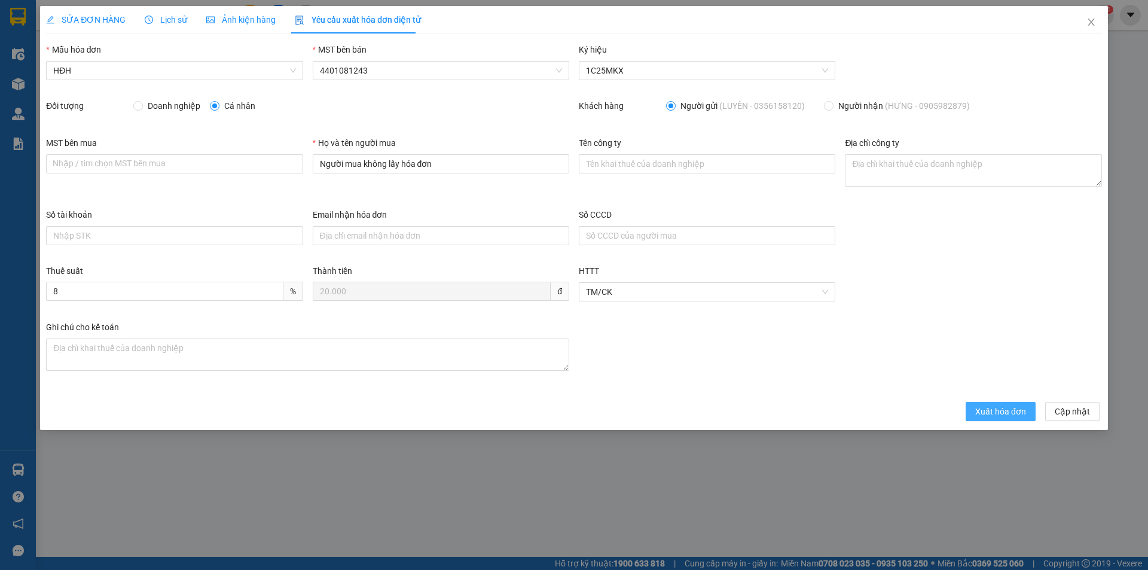
click at [1013, 417] on span "Xuất hóa đơn" at bounding box center [1000, 411] width 51 height 13
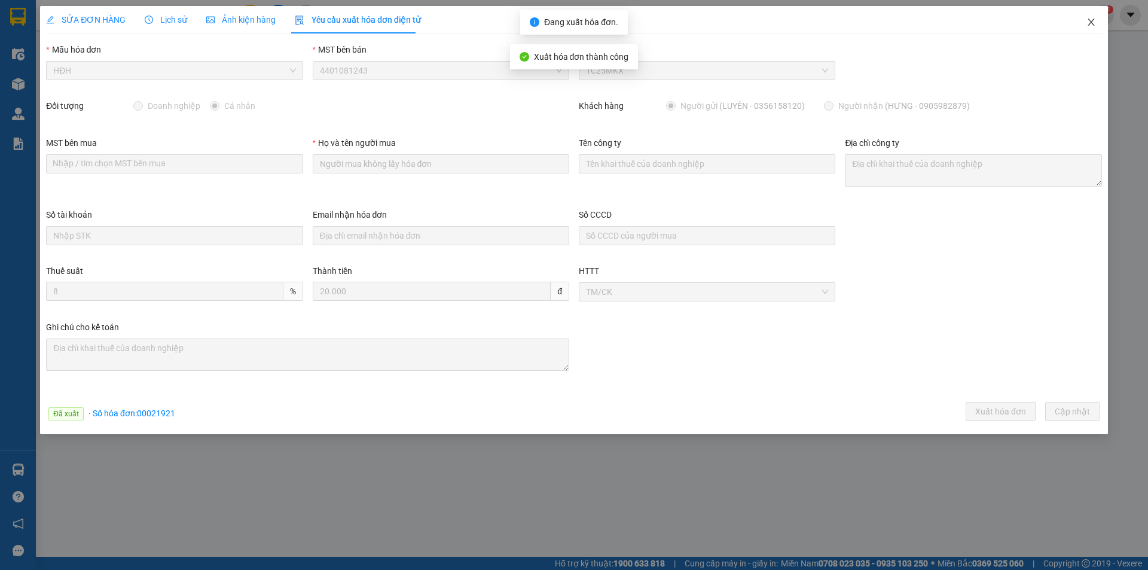
click at [1091, 24] on icon "close" at bounding box center [1091, 22] width 10 height 10
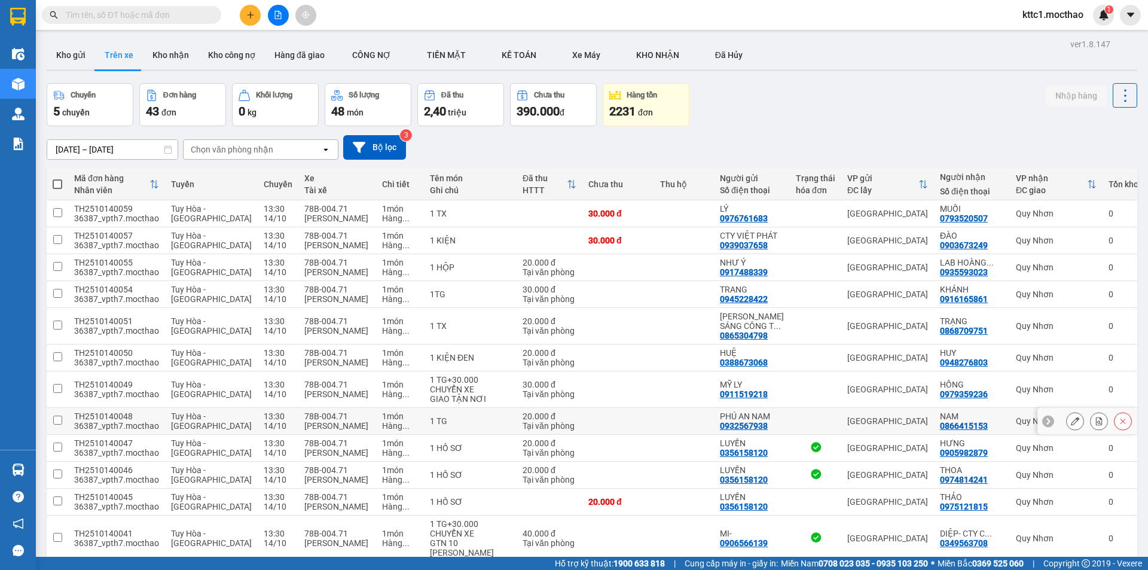
click at [1070, 423] on button at bounding box center [1074, 421] width 17 height 21
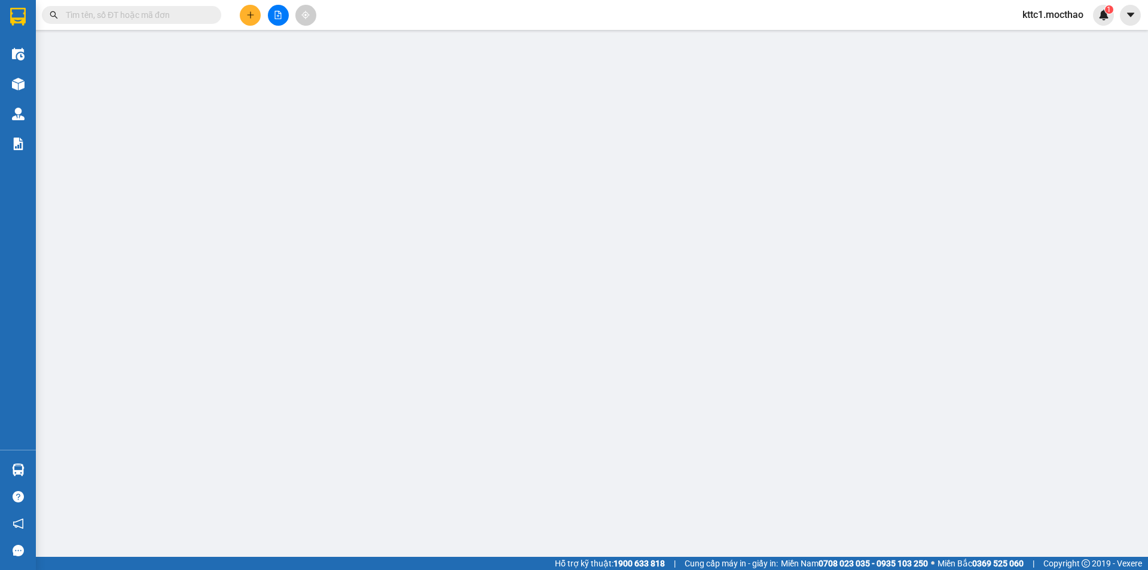
type input "0932567938"
type input "PHÚ AN NAM"
type input "0866415153"
type input "NAM"
type input "1"
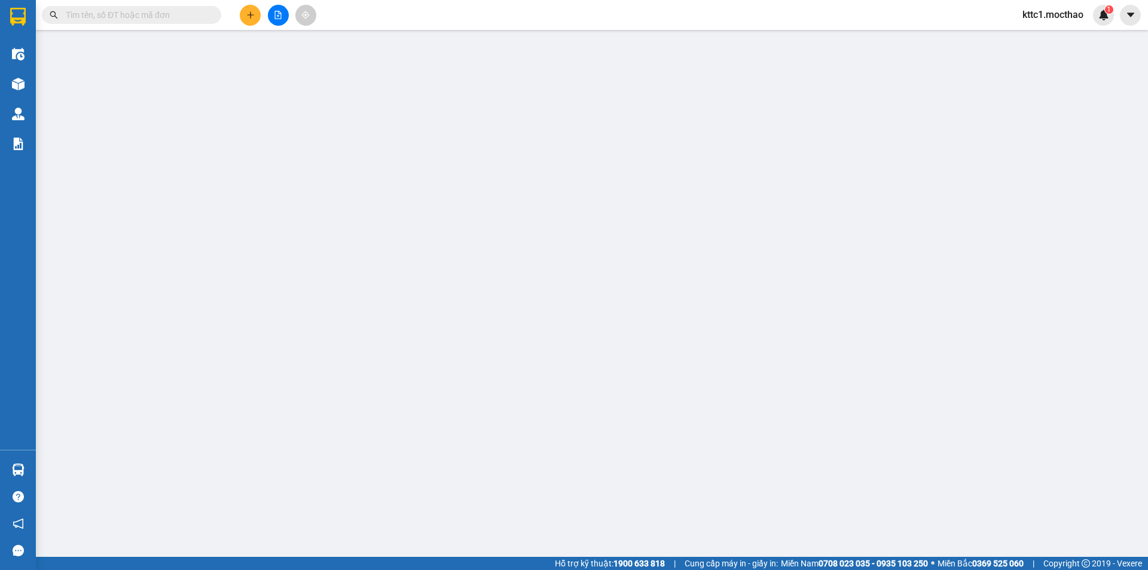
type input "0"
type input "20.000"
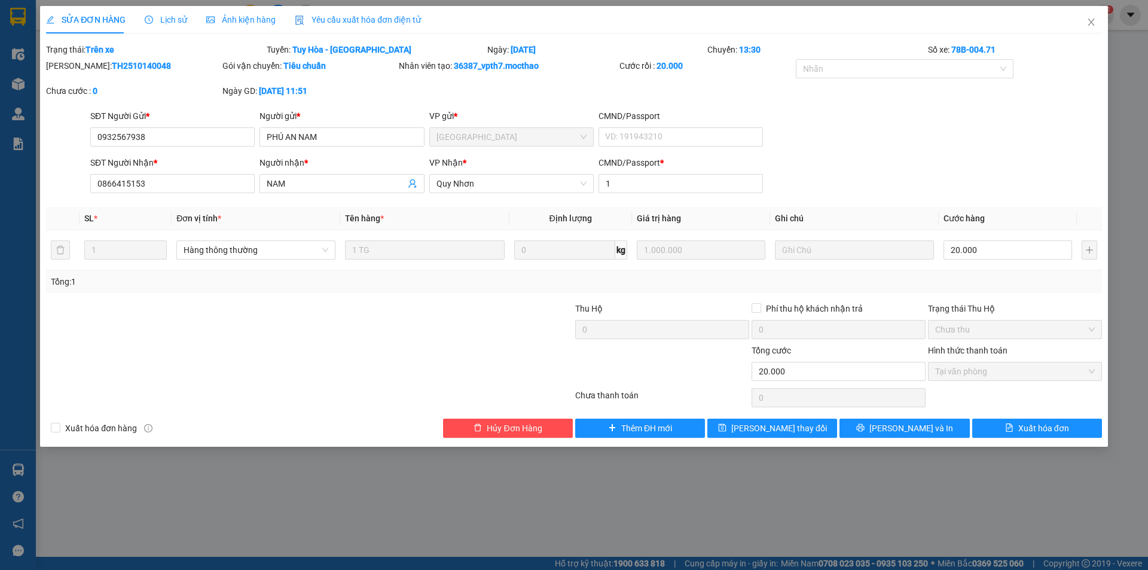
click at [334, 19] on span "Yêu cầu xuất hóa đơn điện tử" at bounding box center [358, 20] width 126 height 10
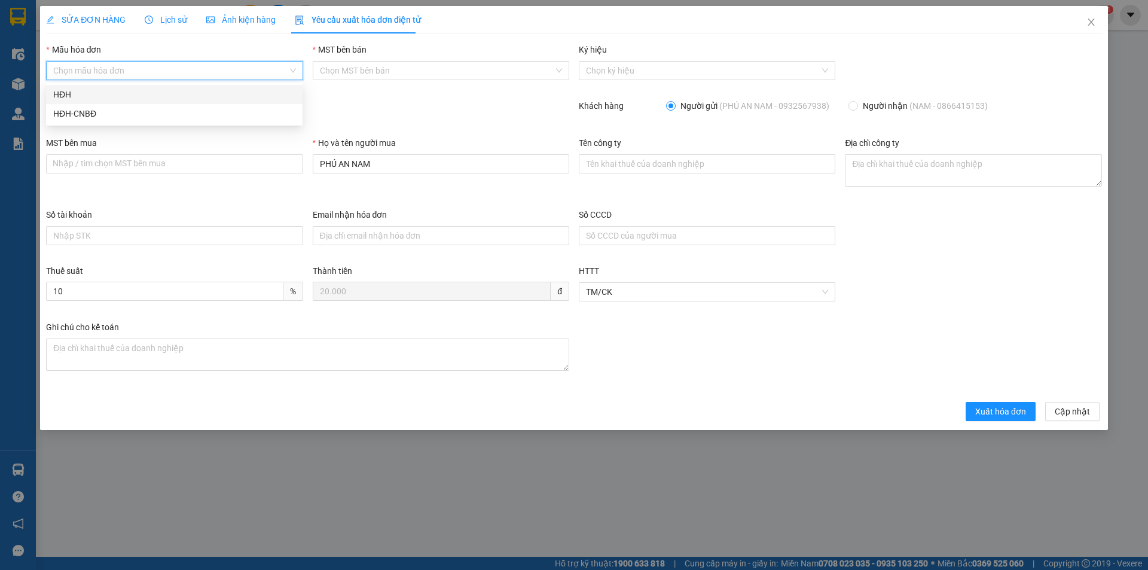
drag, startPoint x: 117, startPoint y: 77, endPoint x: 95, endPoint y: 90, distance: 25.4
click at [117, 76] on input "Mẫu hóa đơn" at bounding box center [170, 71] width 234 height 18
click at [91, 97] on div "HĐH" at bounding box center [174, 94] width 242 height 13
type input "8"
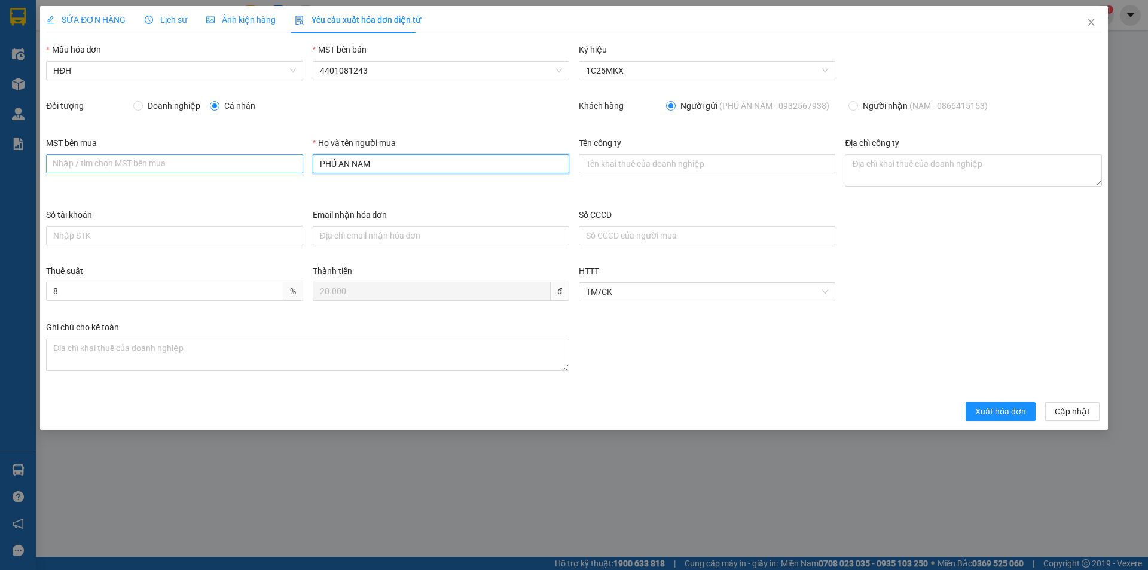
drag, startPoint x: 381, startPoint y: 166, endPoint x: 282, endPoint y: 157, distance: 99.1
click at [282, 157] on div "MST bên mua Nhập / tìm chọn MST bên mua Họ và tên người mua PHÚ AN NAM Tên công…" at bounding box center [573, 172] width 1065 height 72
type input "Người mua không lấy hóa đơn"
click at [993, 406] on span "Xuất hóa đơn" at bounding box center [1000, 411] width 51 height 13
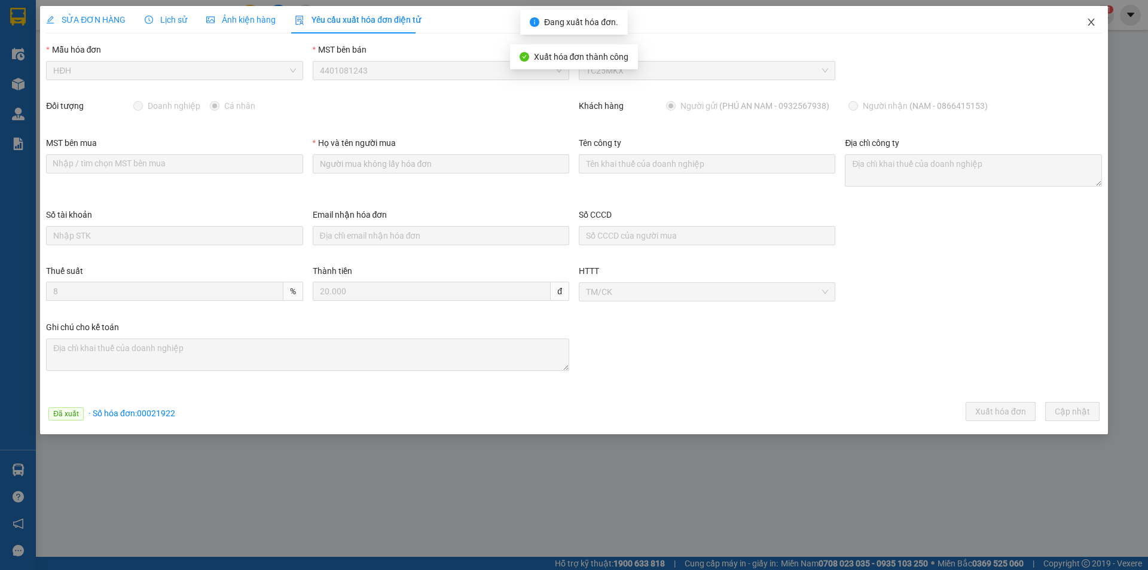
click at [1091, 22] on icon "close" at bounding box center [1090, 22] width 7 height 7
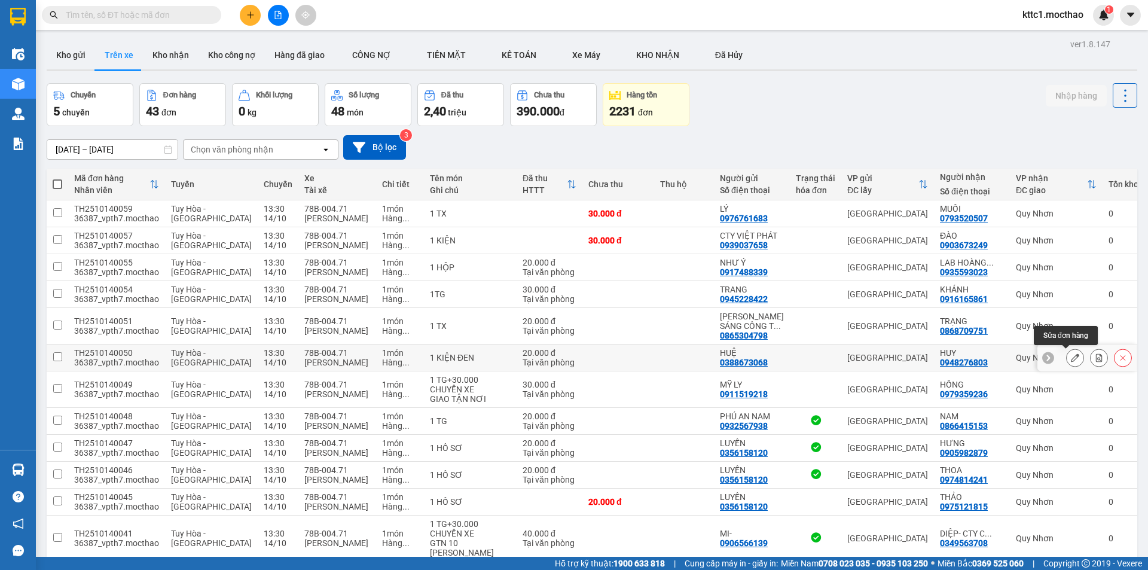
click at [1070, 357] on icon at bounding box center [1074, 357] width 8 height 8
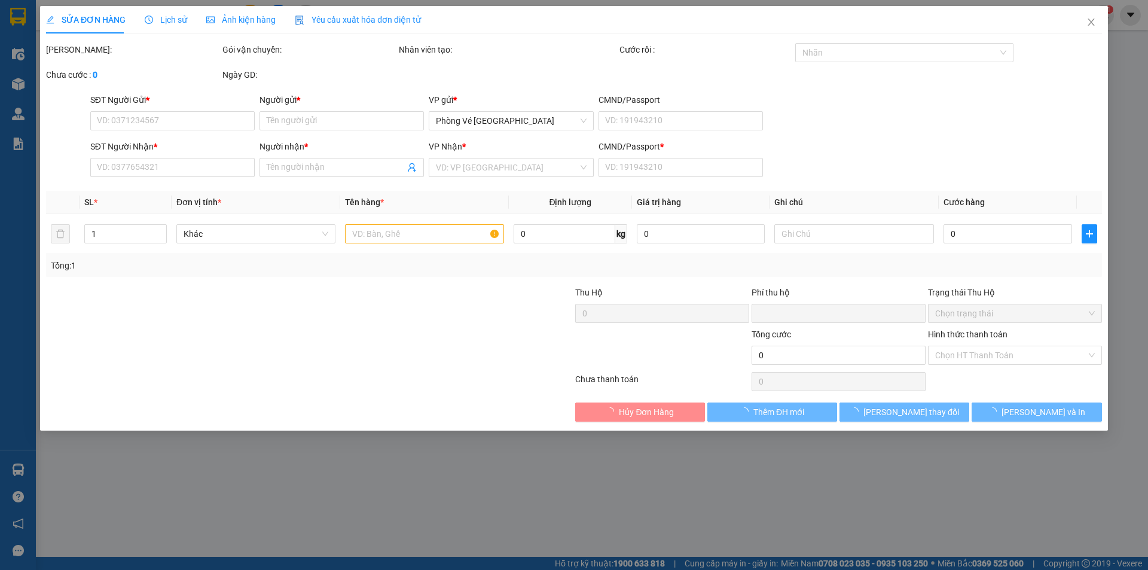
type input "0388673068"
type input "HUỆ"
type input "0948276803"
type input "HUY"
type input "1"
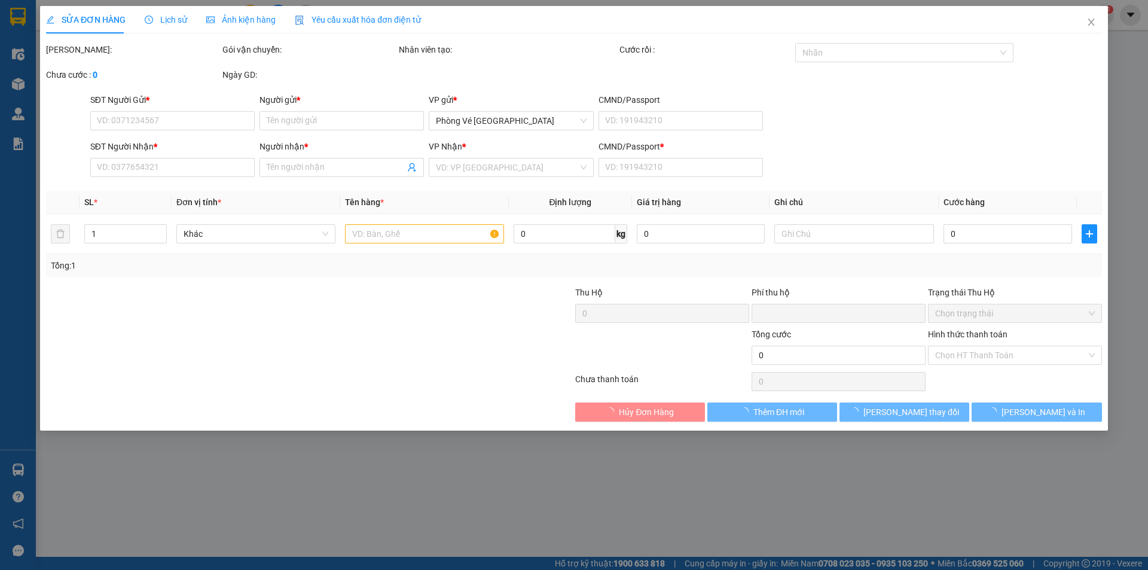
type input "0"
type input "20.000"
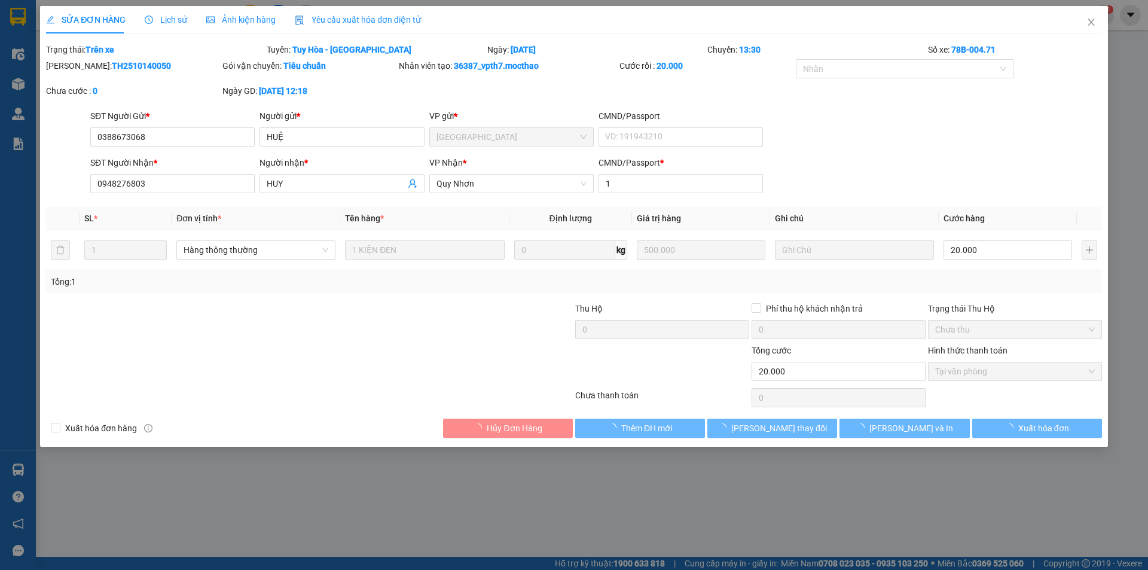
click at [328, 15] on span "Yêu cầu xuất hóa đơn điện tử" at bounding box center [358, 20] width 126 height 10
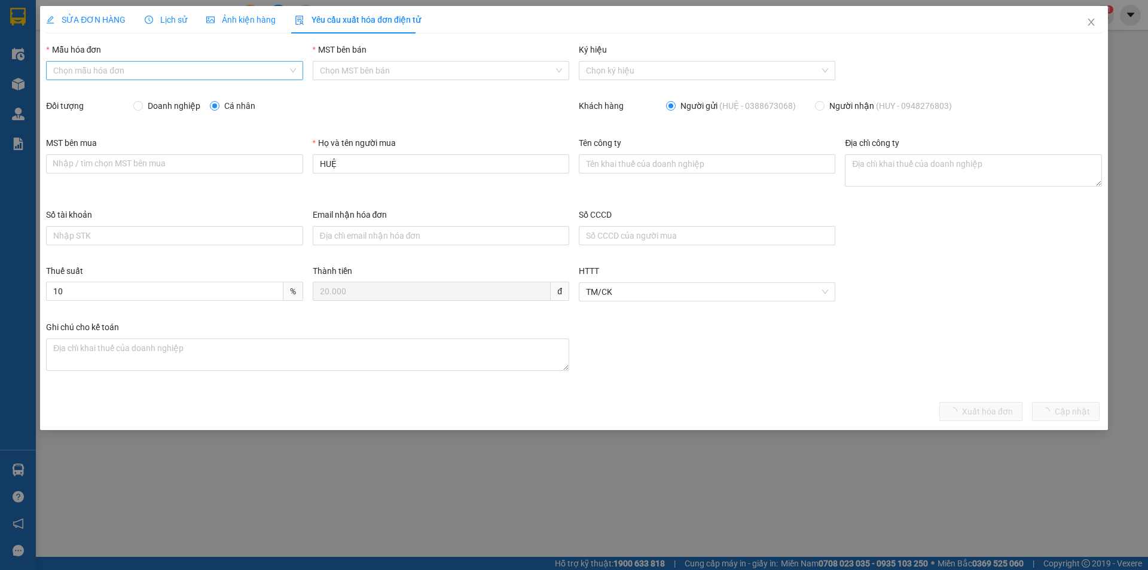
click at [157, 71] on input "Mẫu hóa đơn" at bounding box center [170, 71] width 234 height 18
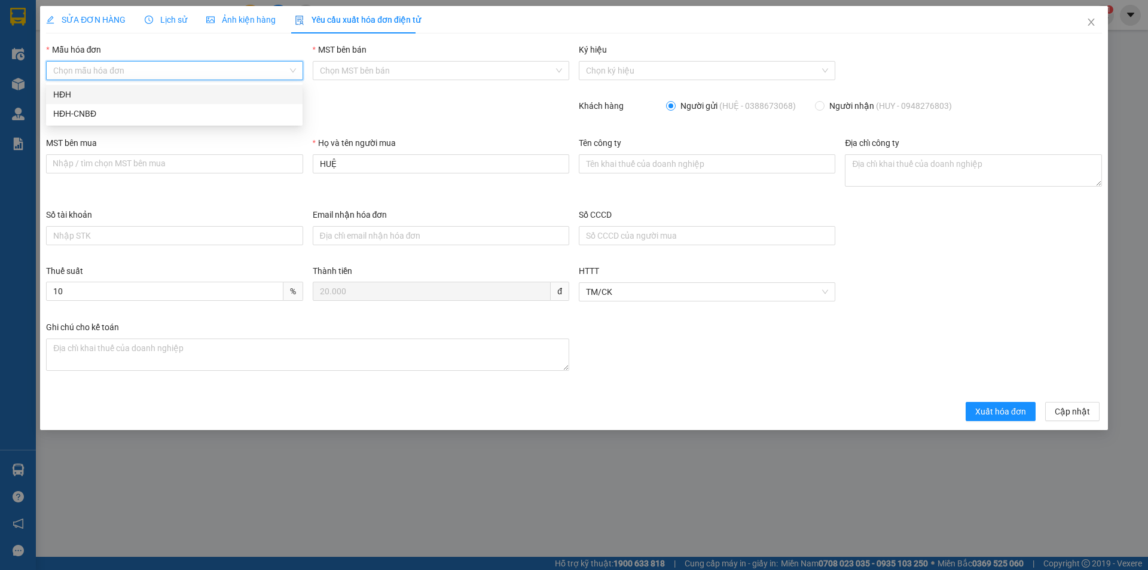
click at [134, 92] on div "HĐH" at bounding box center [174, 94] width 242 height 13
type input "8"
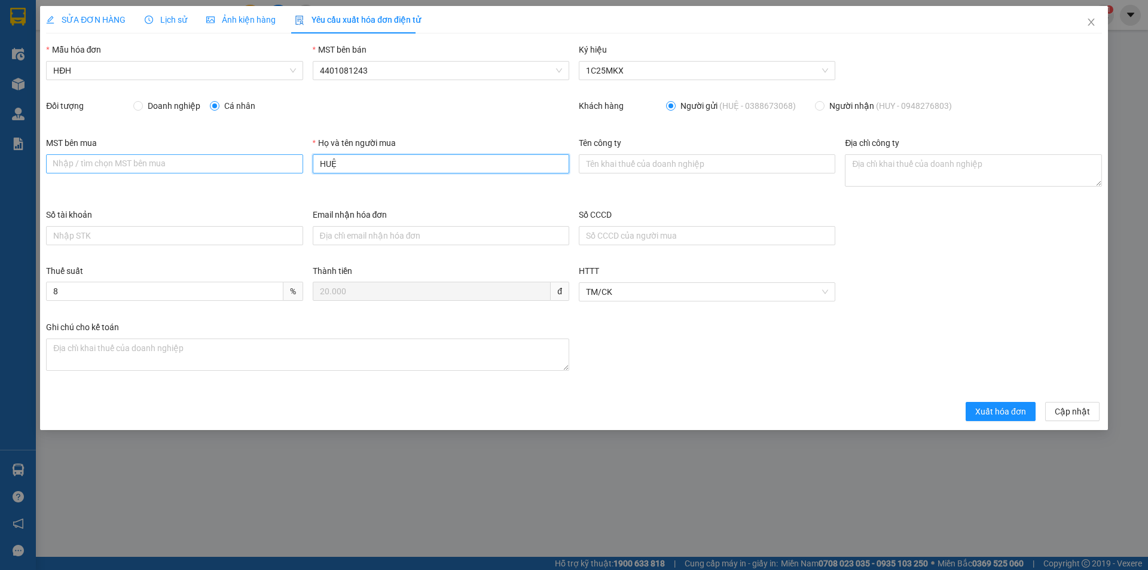
drag, startPoint x: 363, startPoint y: 158, endPoint x: 247, endPoint y: 164, distance: 115.5
click at [247, 164] on div "MST bên mua Nhập / tìm chọn MST bên mua Họ và tên người mua HUỆ Tên công ty Địa…" at bounding box center [573, 172] width 1065 height 72
type input "Người mua không lấy hóa đơn"
click at [1011, 412] on span "Xuất hóa đơn" at bounding box center [1000, 411] width 51 height 13
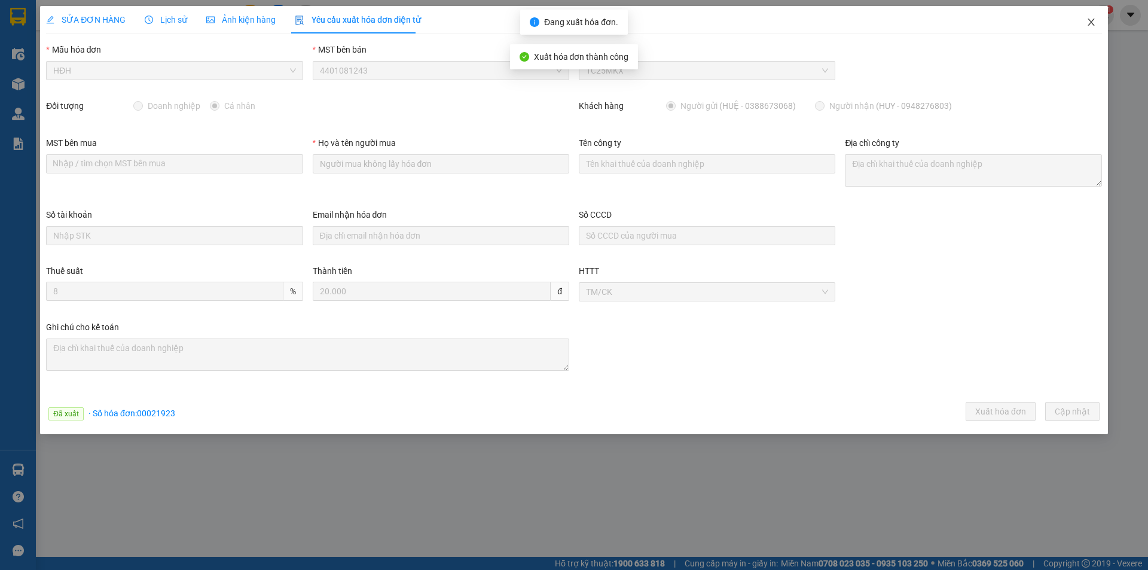
click at [1088, 20] on icon "close" at bounding box center [1090, 22] width 7 height 7
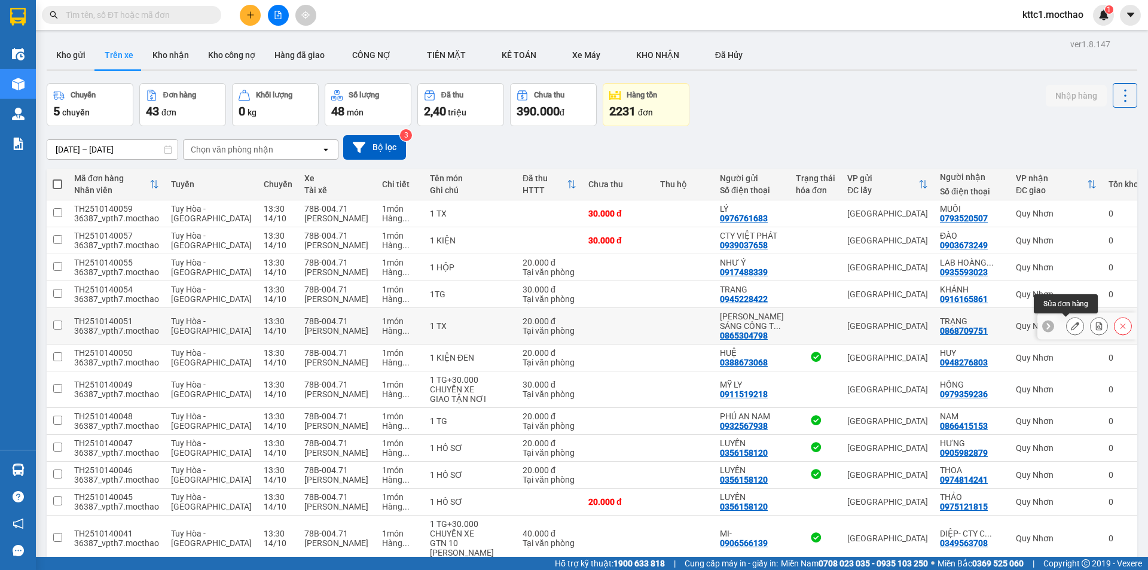
click at [1070, 322] on icon at bounding box center [1074, 326] width 8 height 8
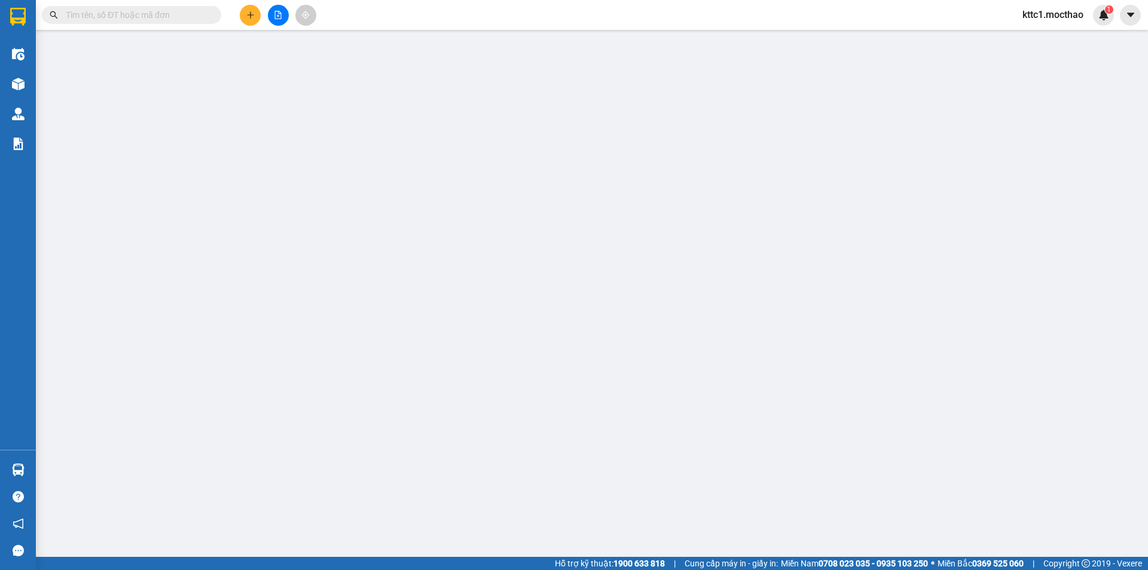
type input "0865304798"
type input "[PERSON_NAME] SÁNG CÔNG TY TNHH MEDLATEC [GEOGRAPHIC_DATA]"
type input "0868709751"
type input "TRẠNG"
type input "1"
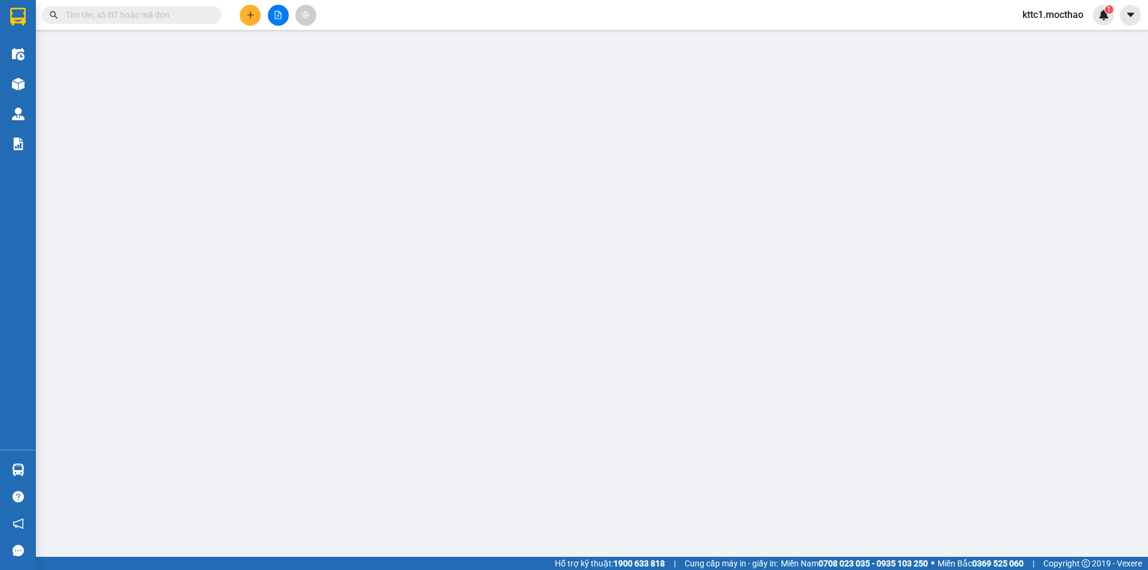
type input "0"
type input "20.000"
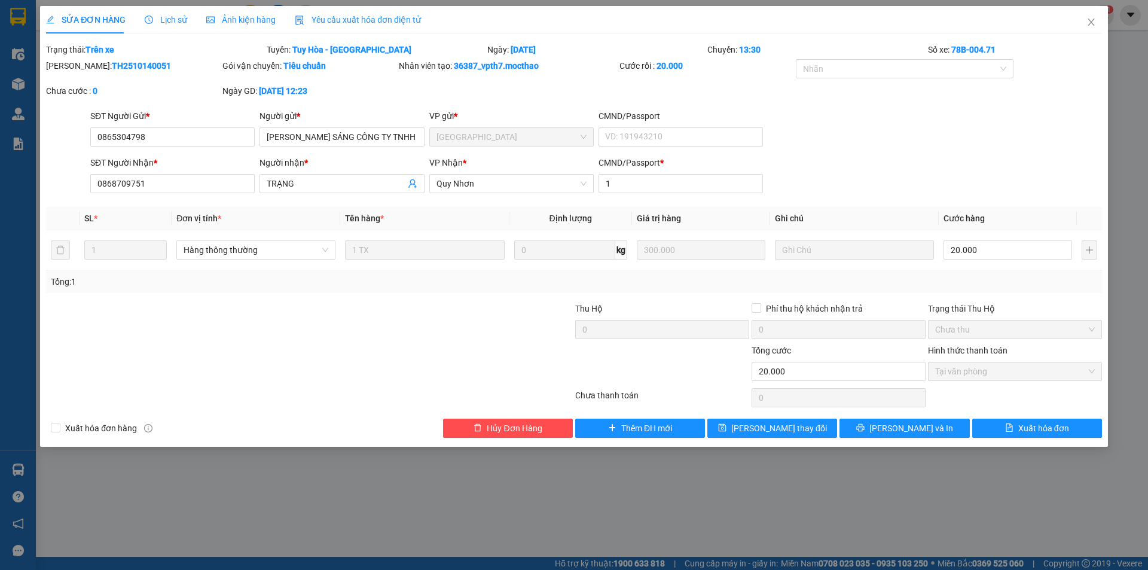
click at [356, 21] on span "Yêu cầu xuất hóa đơn điện tử" at bounding box center [358, 20] width 126 height 10
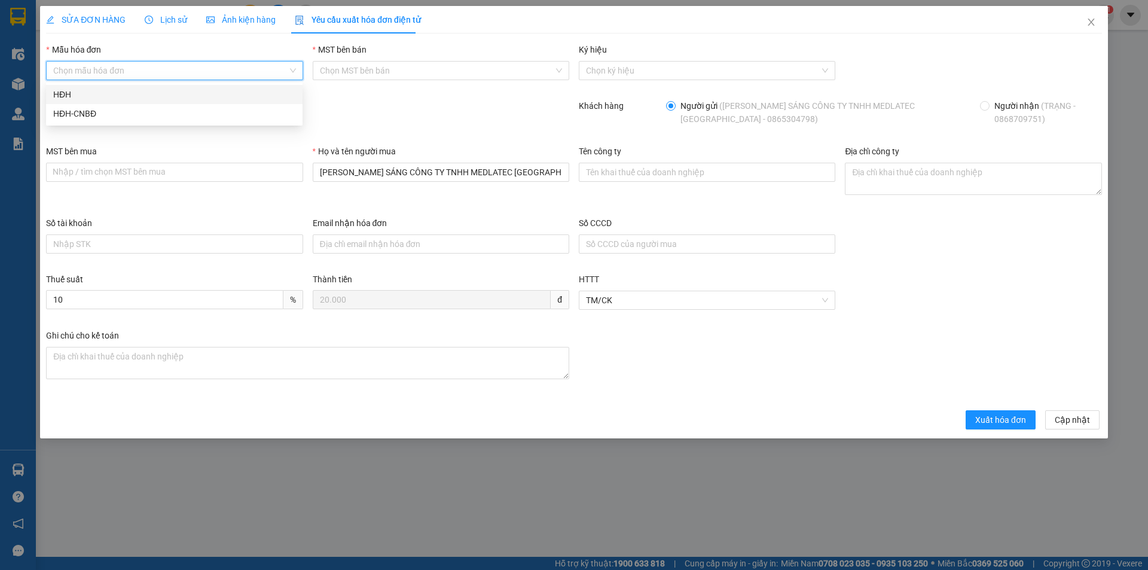
click at [118, 72] on input "Mẫu hóa đơn" at bounding box center [170, 71] width 234 height 18
click at [77, 93] on div "HĐH" at bounding box center [174, 94] width 242 height 13
type input "8"
click at [176, 106] on span "Doanh nghiệp" at bounding box center [174, 105] width 62 height 13
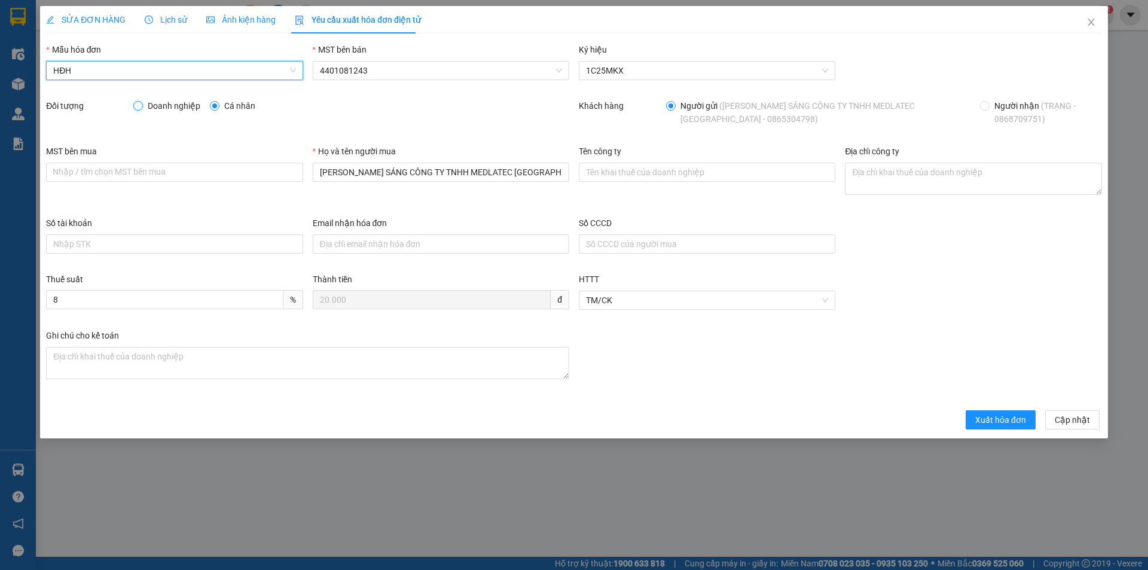
click at [142, 106] on input "Doanh nghiệp" at bounding box center [137, 105] width 8 height 8
radio input "true"
radio input "false"
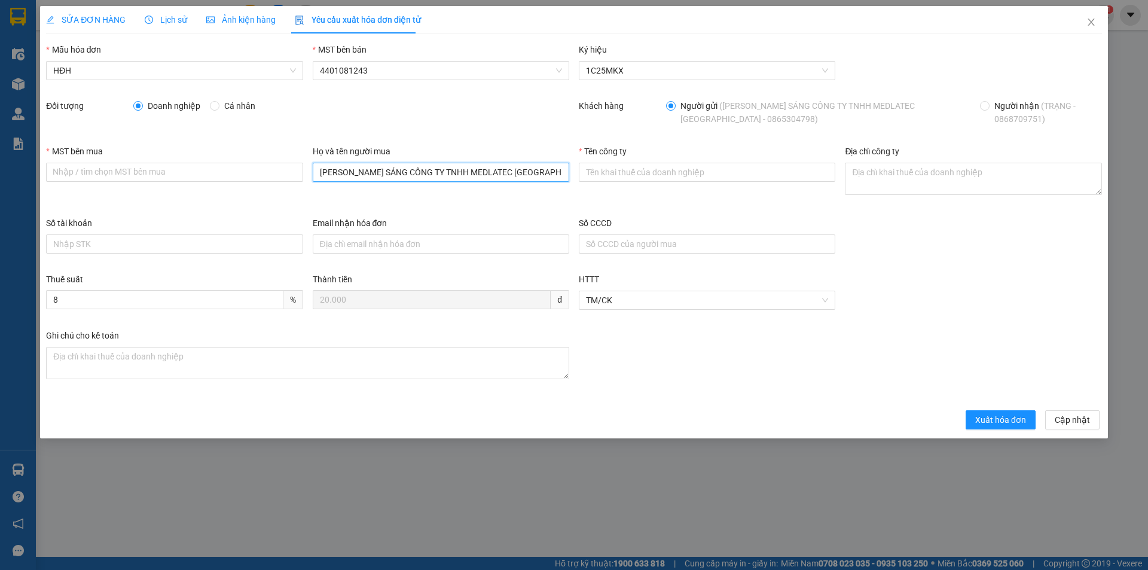
drag, startPoint x: 453, startPoint y: 155, endPoint x: 253, endPoint y: 155, distance: 200.2
click at [253, 155] on div "MST bên mua Nhập / tìm chọn MST bên mua Họ và tên người mua [PERSON_NAME] SÁNG …" at bounding box center [573, 181] width 1065 height 72
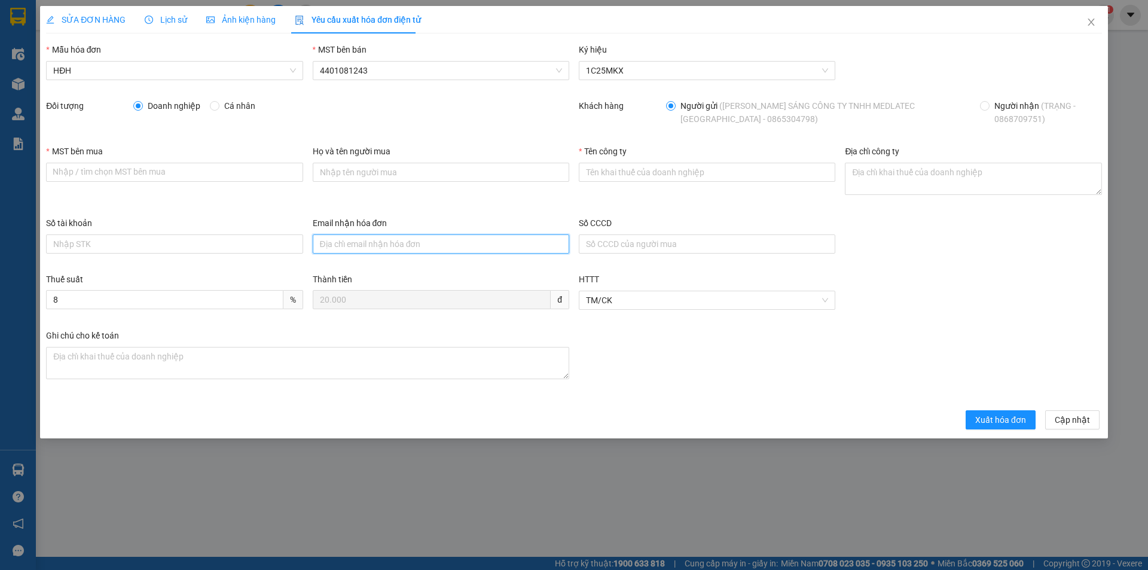
click at [347, 243] on input "Email nhận hóa đơn" at bounding box center [441, 243] width 256 height 19
type input "[EMAIL_ADDRESS][DOMAIN_NAME]"
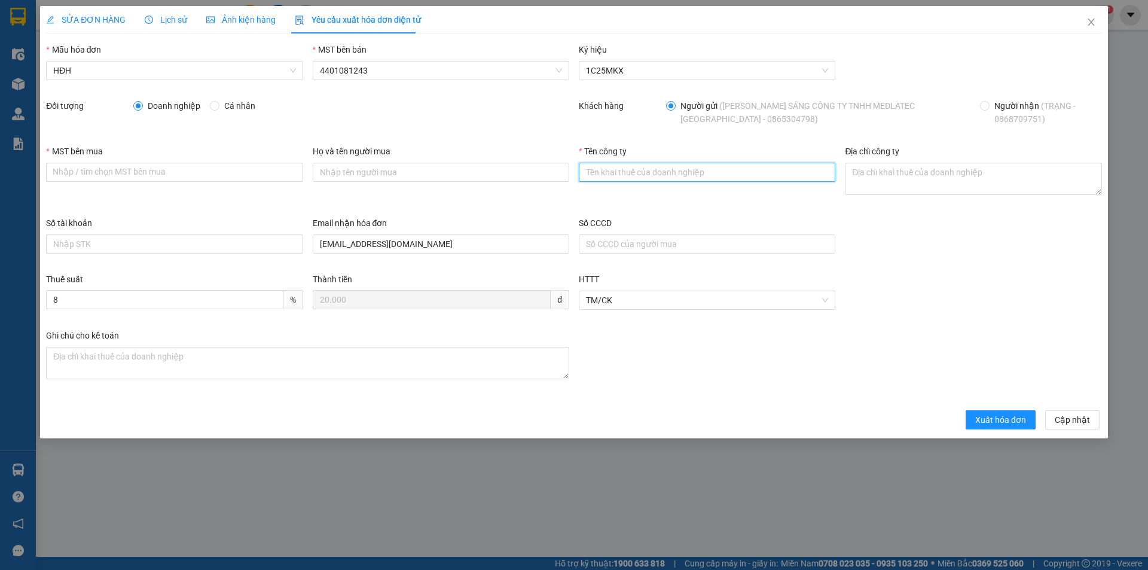
click at [640, 172] on input "Tên công ty" at bounding box center [707, 172] width 256 height 19
type input "CÔNG TY TNHH MEDLATEC [GEOGRAPHIC_DATA]"
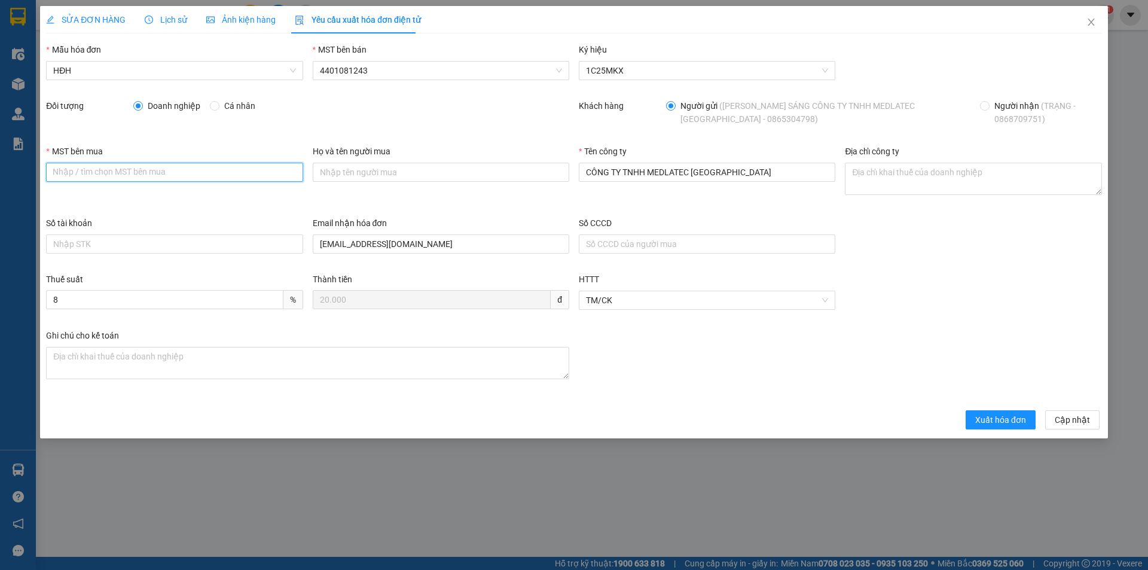
click at [172, 173] on input "MST bên mua" at bounding box center [174, 172] width 256 height 19
click at [186, 164] on input "MST bên mua" at bounding box center [174, 172] width 256 height 19
paste input "0101234974"
type input "0101234974"
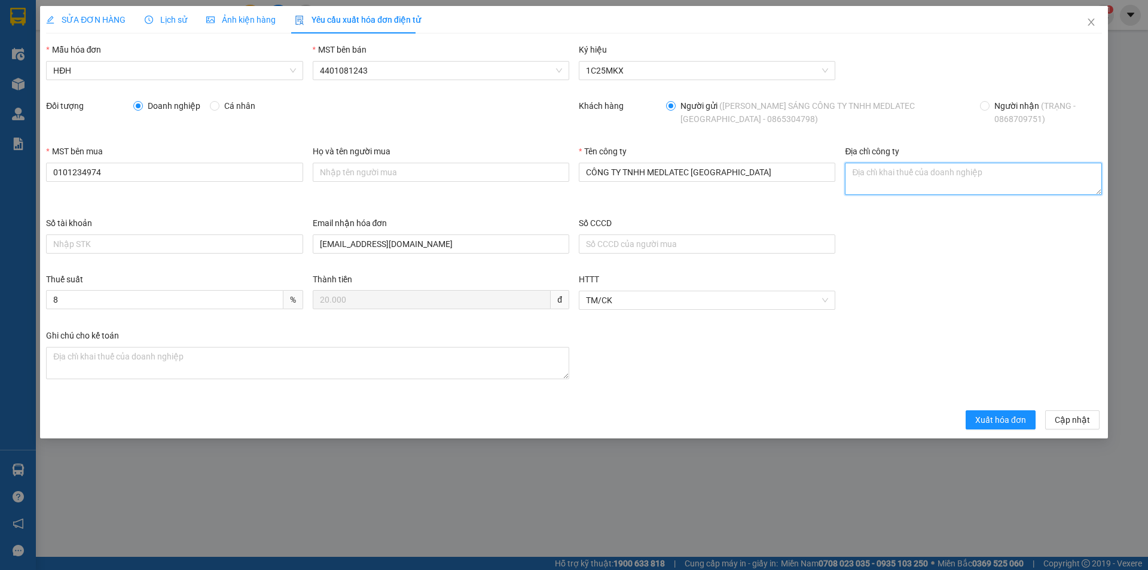
click at [913, 187] on textarea "Địa chỉ công ty" at bounding box center [973, 179] width 256 height 32
paste textarea "Số 42 - 44, [GEOGRAPHIC_DATA], [GEOGRAPHIC_DATA], [GEOGRAPHIC_DATA], [GEOGRAPHI…"
type textarea "Số 42 - 44, [GEOGRAPHIC_DATA], [GEOGRAPHIC_DATA], [GEOGRAPHIC_DATA], [GEOGRAPHI…"
click at [1010, 422] on span "Xuất hóa đơn" at bounding box center [1000, 419] width 51 height 13
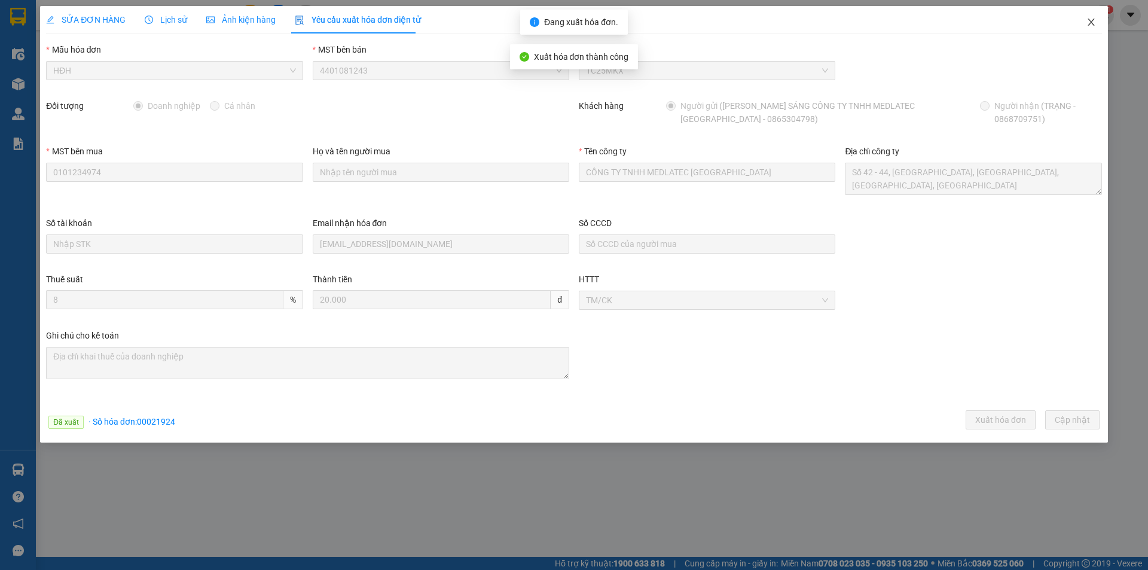
click at [1095, 22] on icon "close" at bounding box center [1091, 22] width 10 height 10
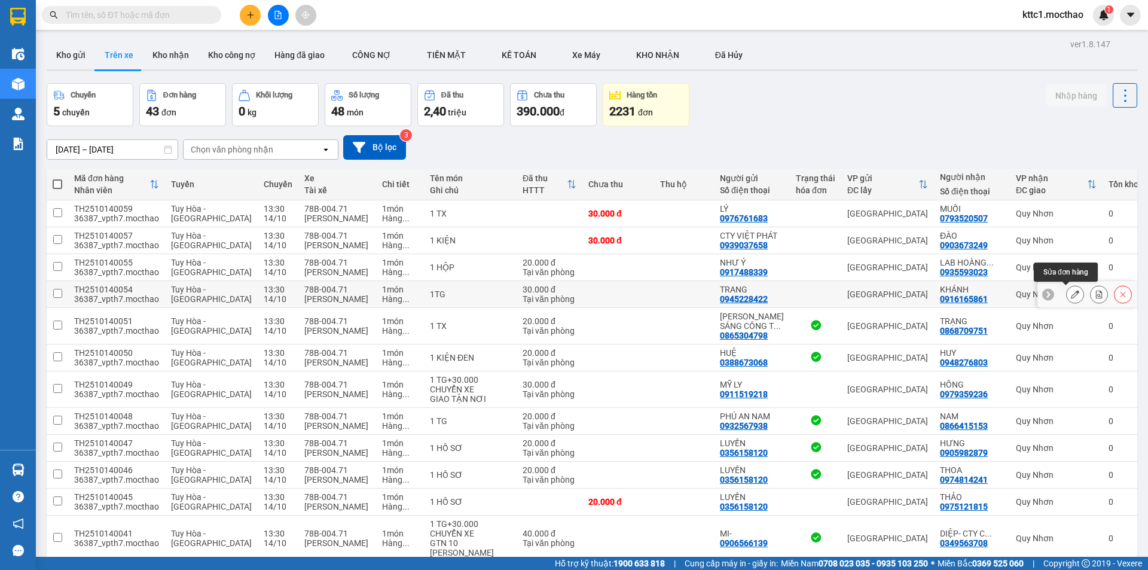
click at [1070, 295] on icon at bounding box center [1074, 294] width 8 height 8
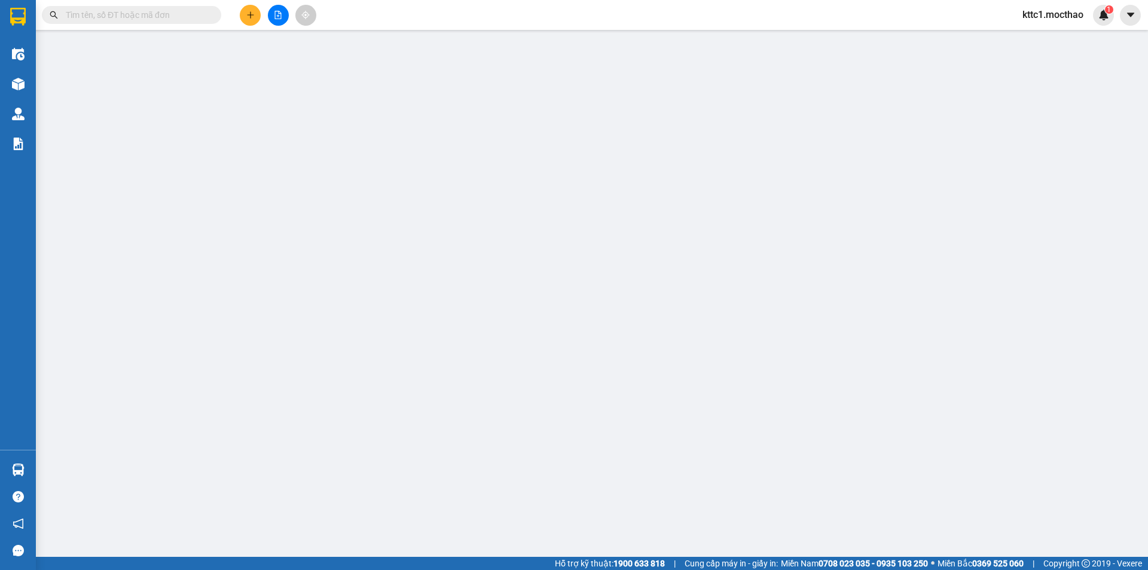
type input "0945228422"
type input "TRANG"
type input "0916165861"
type input "KHÁNH"
type input "1"
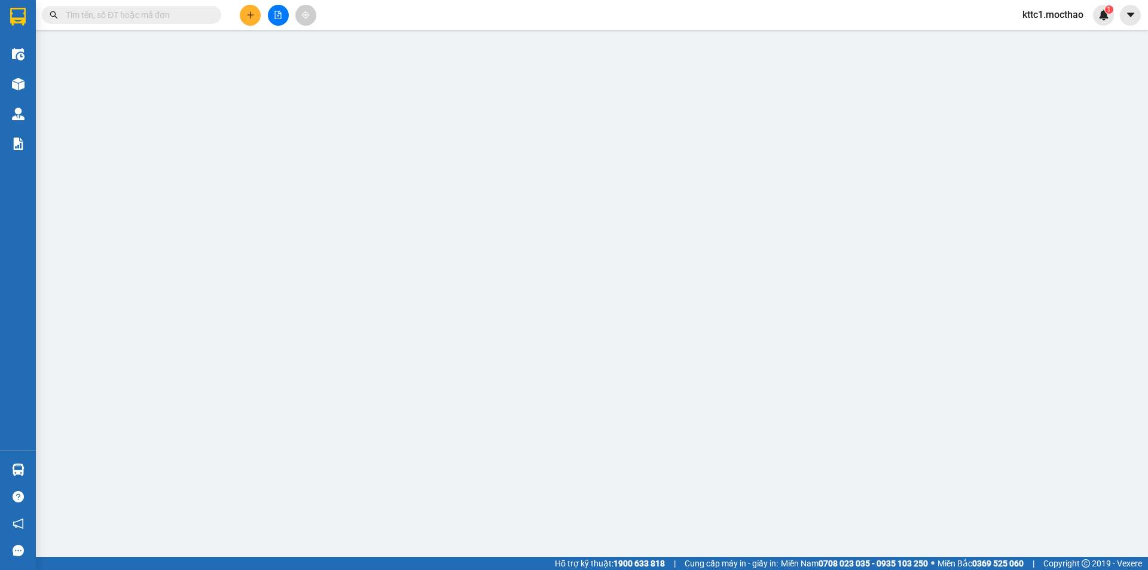
type input "0"
type input "30.000"
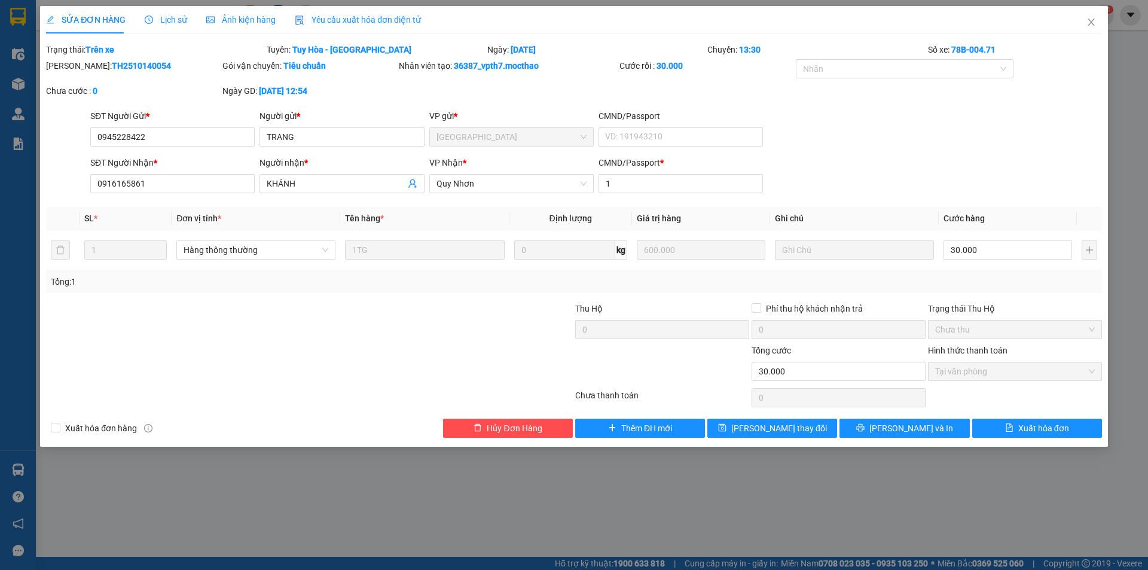
click at [362, 27] on div "Yêu cầu xuất hóa đơn điện tử" at bounding box center [358, 19] width 126 height 27
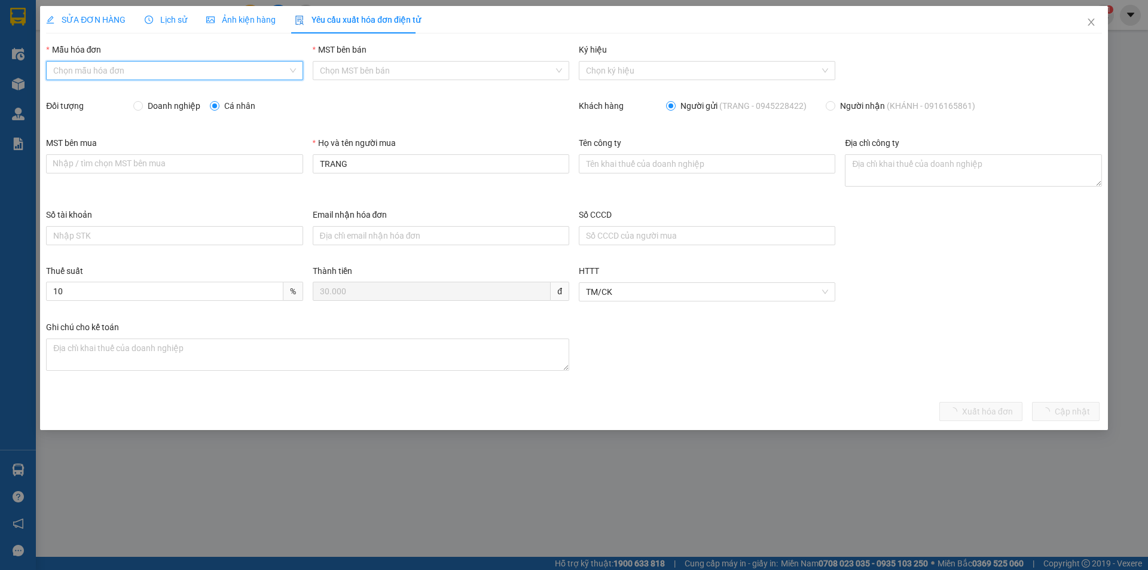
click at [174, 73] on input "Mẫu hóa đơn" at bounding box center [170, 71] width 234 height 18
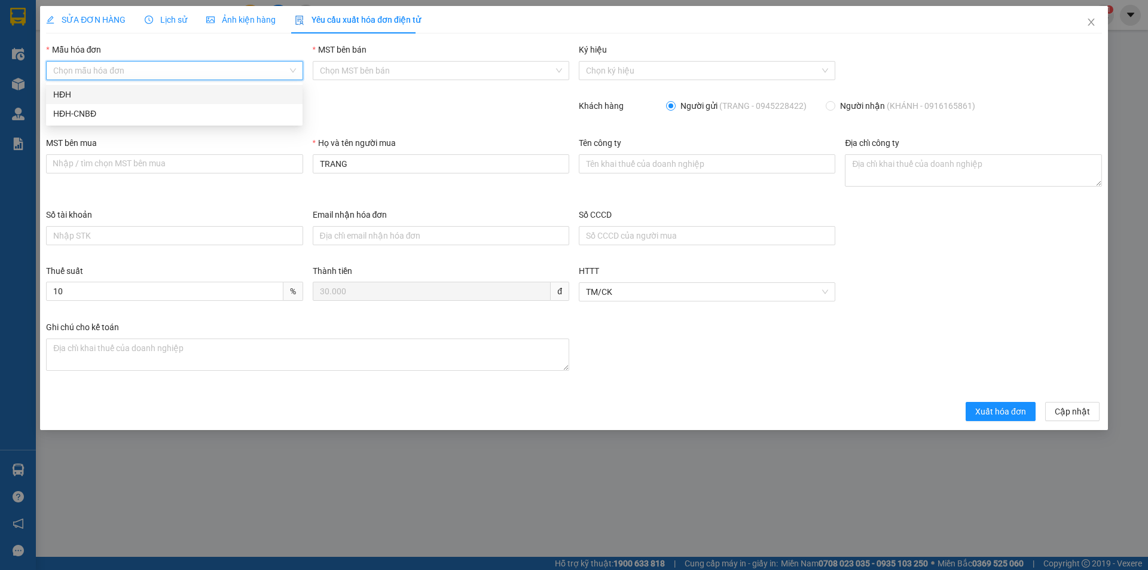
click at [152, 93] on div "HĐH" at bounding box center [174, 94] width 242 height 13
type input "8"
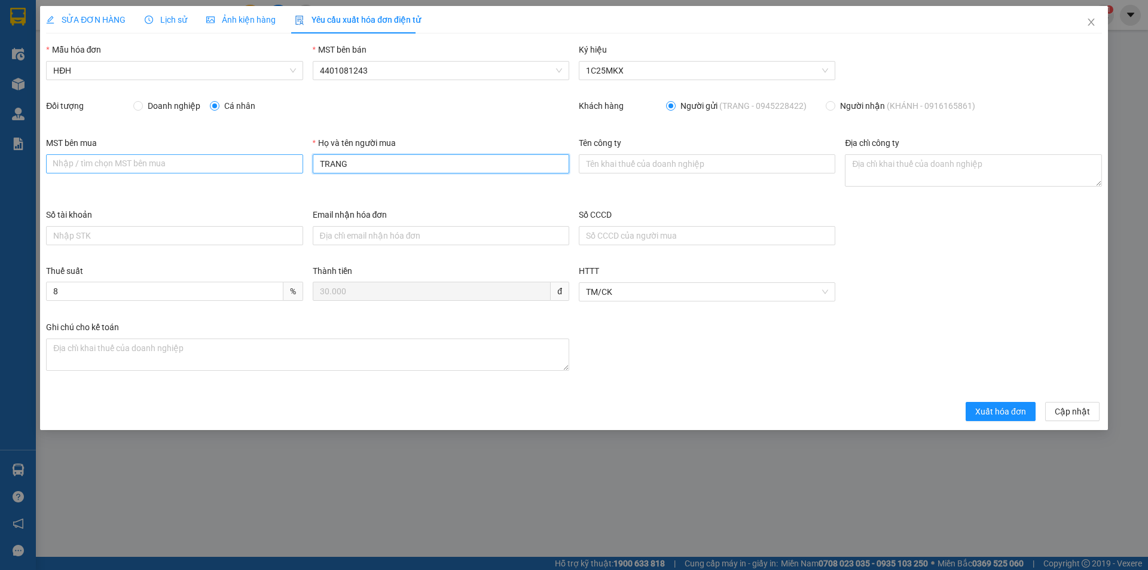
drag, startPoint x: 359, startPoint y: 160, endPoint x: 279, endPoint y: 159, distance: 80.7
click at [279, 159] on div "MST bên mua Nhập / tìm chọn MST bên mua Họ và tên người mua TRANG Tên công ty Đ…" at bounding box center [573, 172] width 1065 height 72
type input "Người mua không lấy hóa đơn"
click at [1018, 412] on span "Xuất hóa đơn" at bounding box center [1000, 411] width 51 height 13
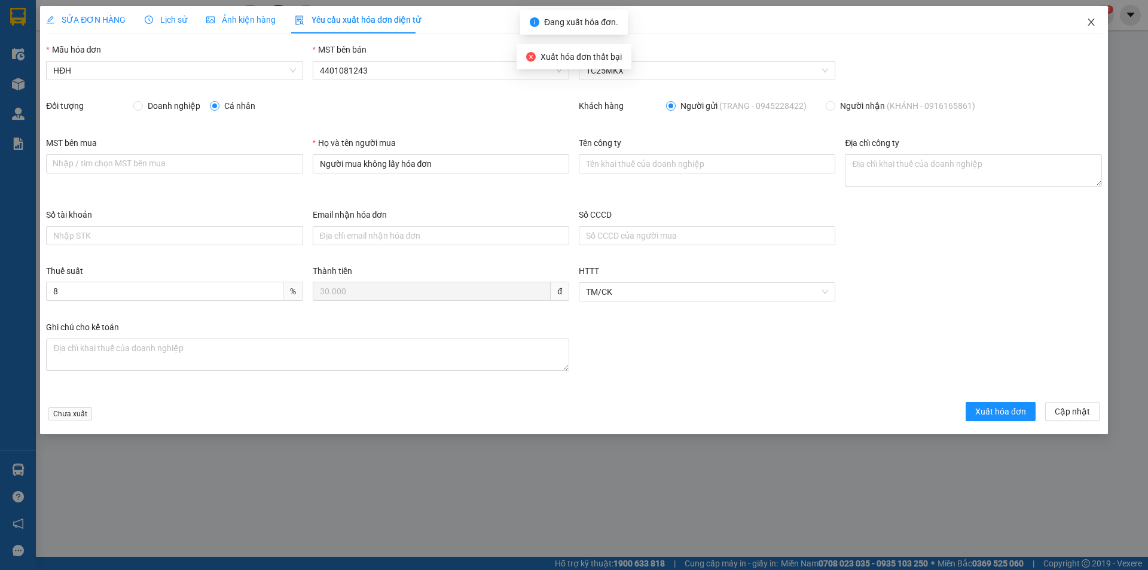
click at [1094, 19] on icon "close" at bounding box center [1091, 22] width 10 height 10
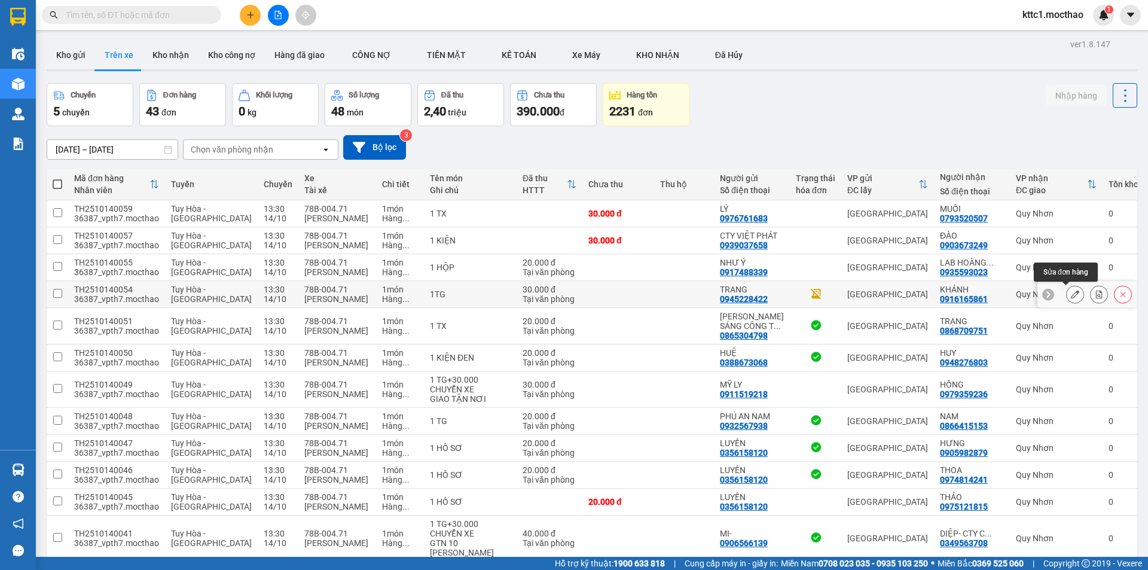
click at [1071, 290] on button at bounding box center [1074, 294] width 17 height 21
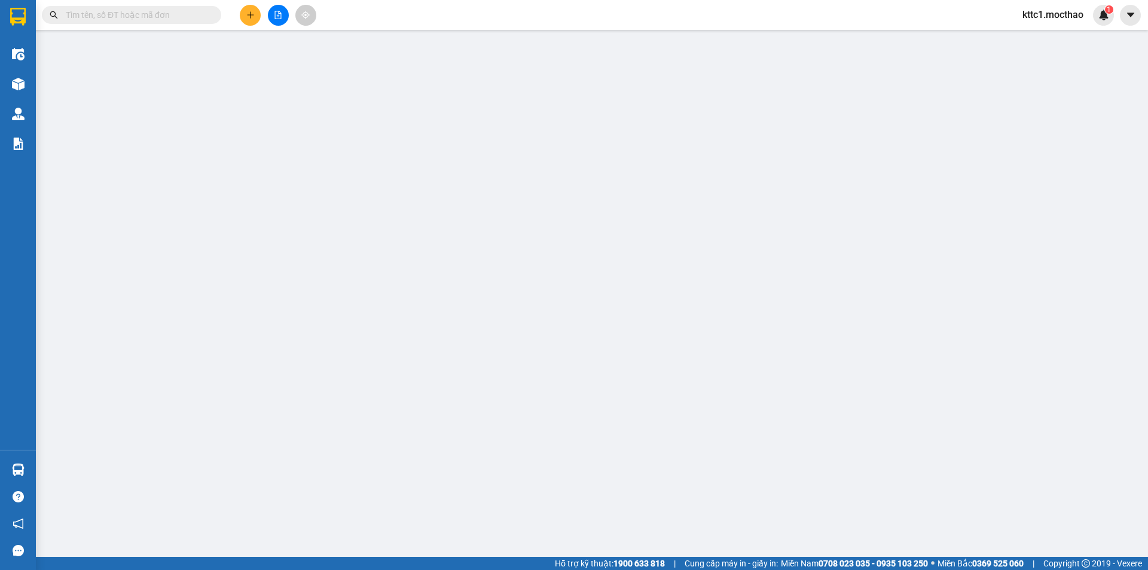
type input "0945228422"
type input "TRANG"
type input "0916165861"
type input "KHÁNH"
type input "1"
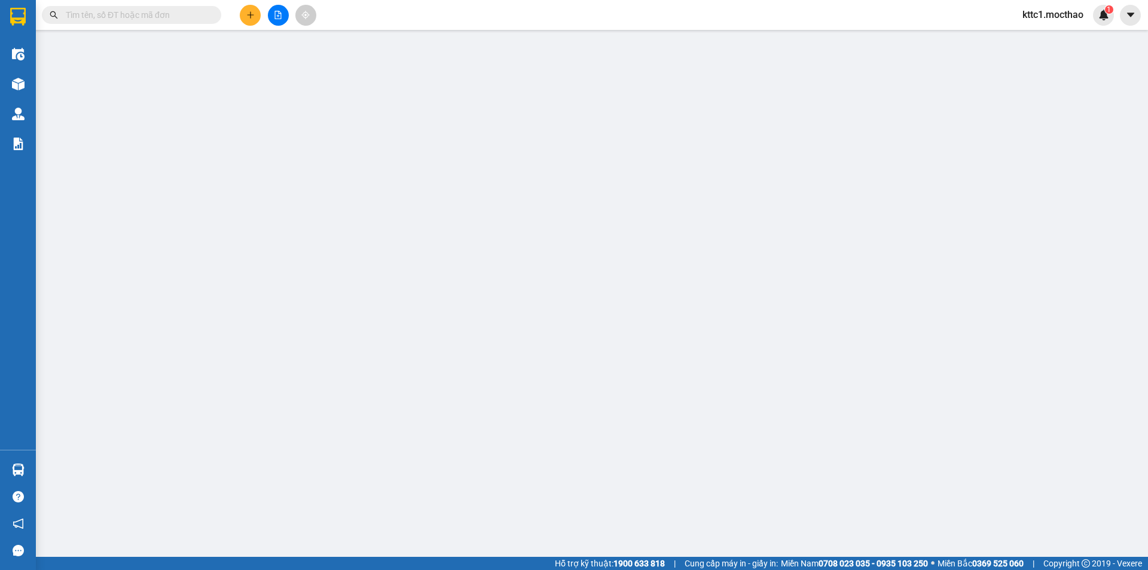
type input "0"
type input "30.000"
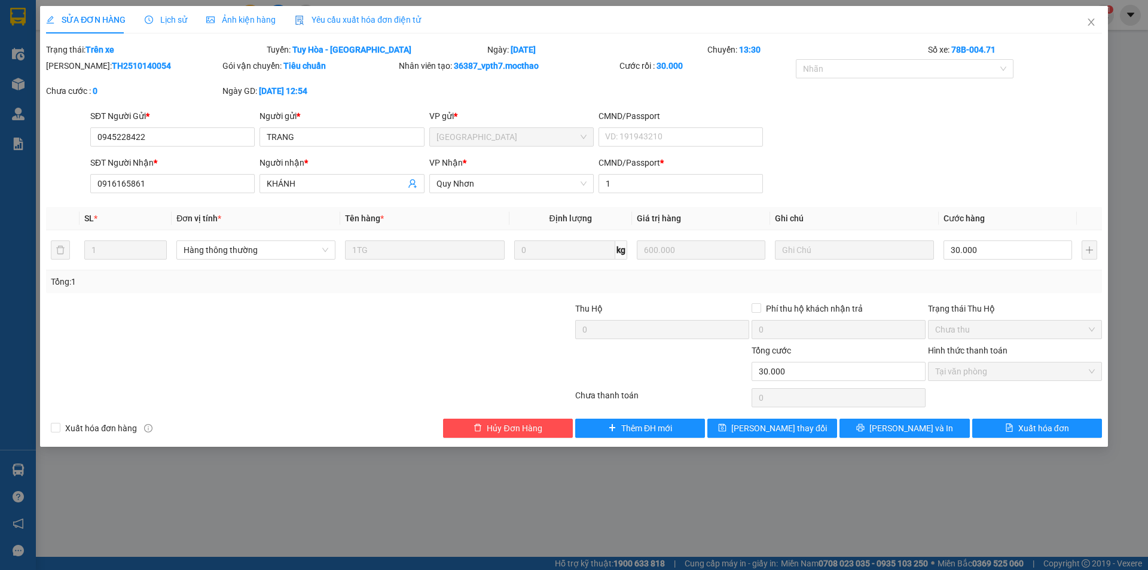
click at [349, 19] on span "Yêu cầu xuất hóa đơn điện tử" at bounding box center [358, 20] width 126 height 10
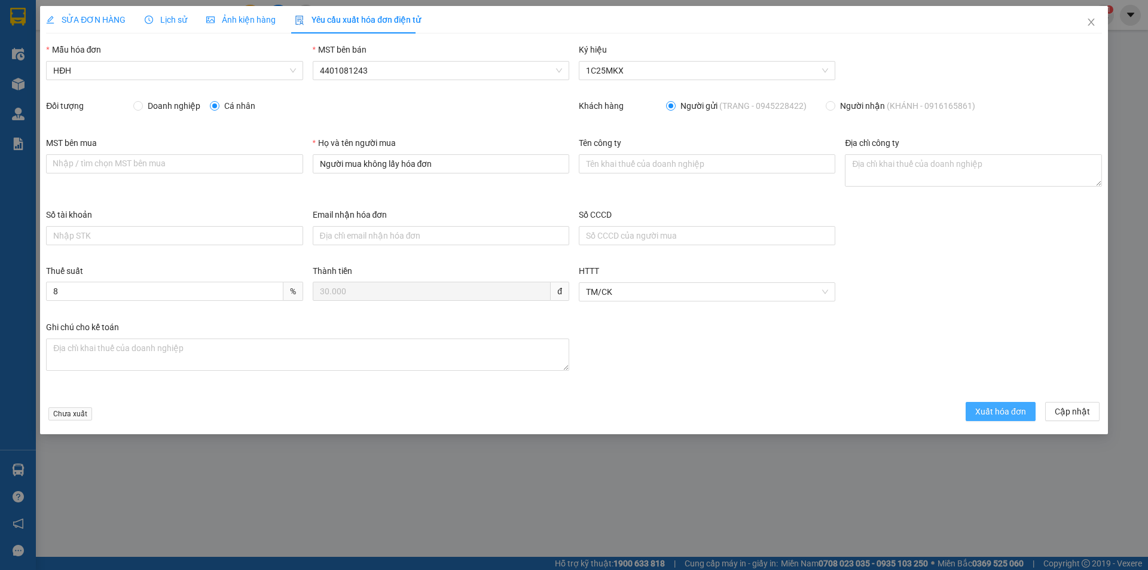
click at [1011, 415] on span "Xuất hóa đơn" at bounding box center [1000, 411] width 51 height 13
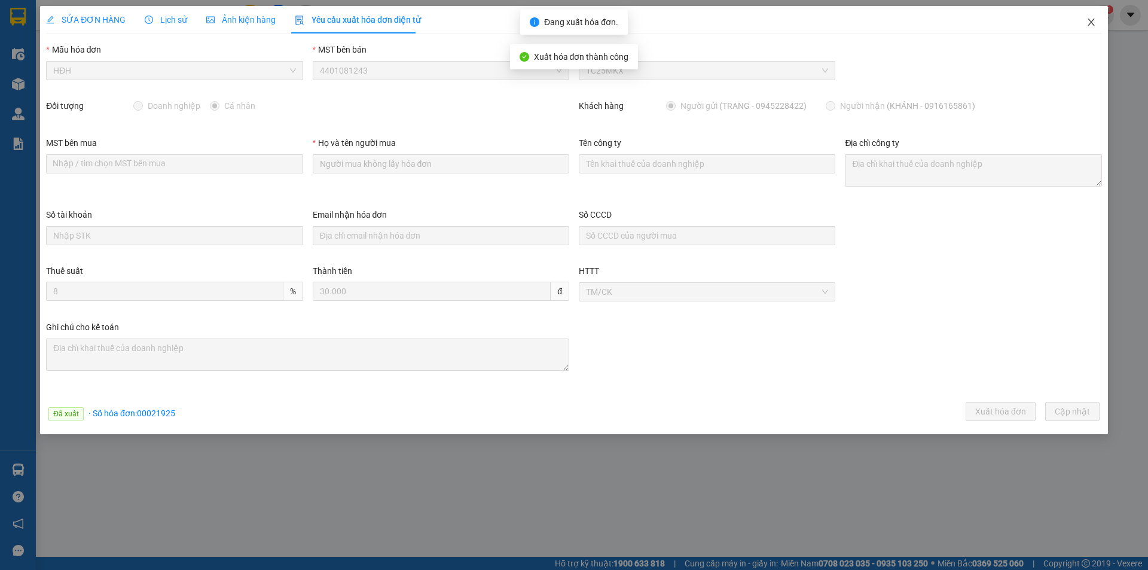
click at [1089, 23] on icon "close" at bounding box center [1091, 22] width 10 height 10
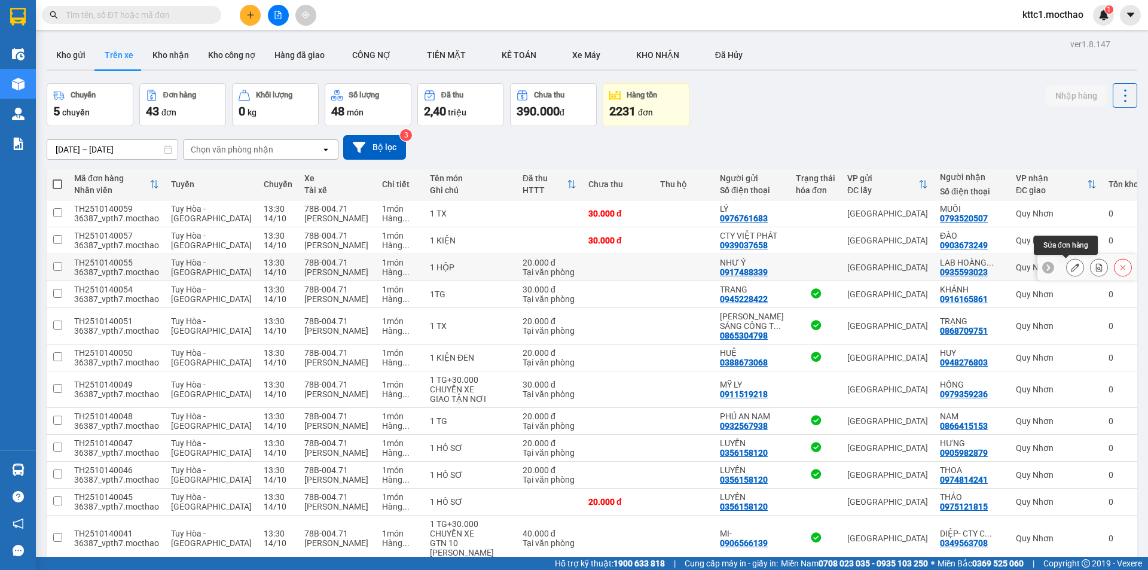
click at [1070, 268] on button at bounding box center [1074, 267] width 17 height 21
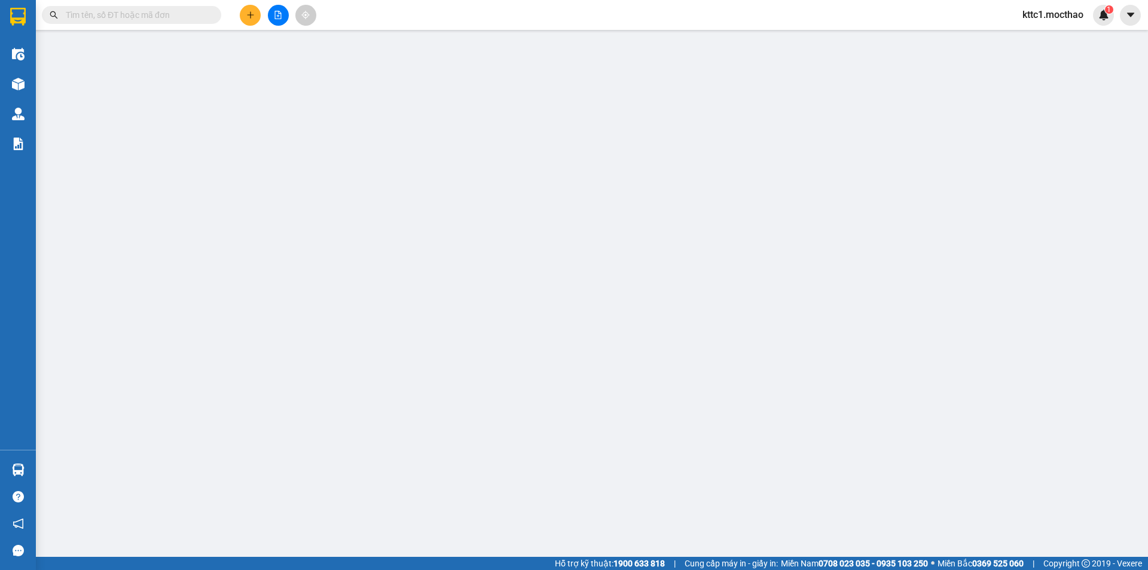
type input "0917488339"
type input "NHƯ Ý"
type input "0935593023"
type input "LAB [PERSON_NAME]"
type input "1"
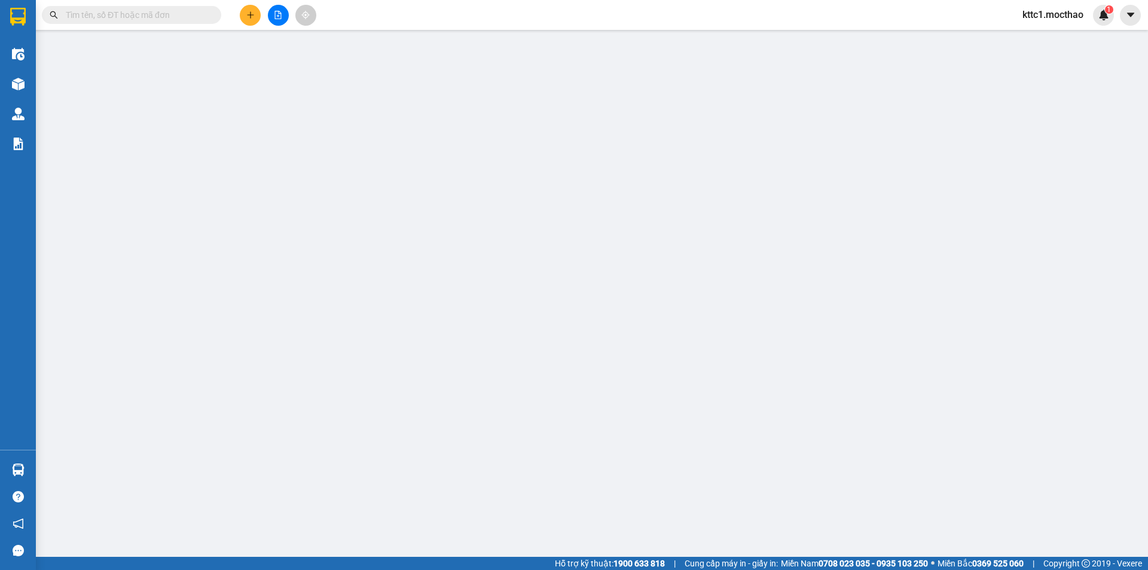
type input "0"
type input "20.000"
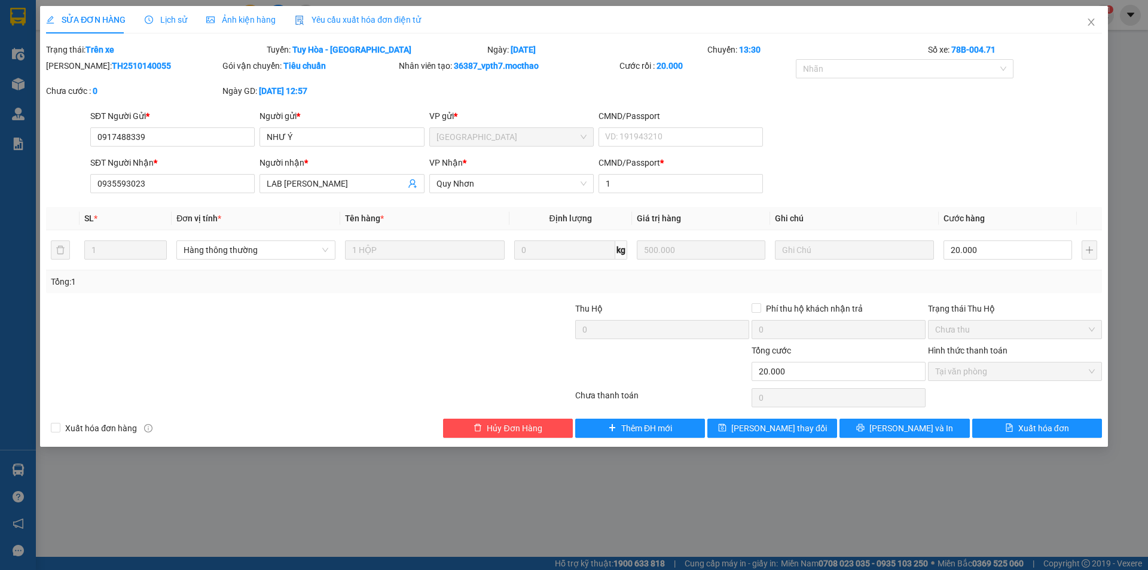
click at [325, 15] on span "Yêu cầu xuất hóa đơn điện tử" at bounding box center [358, 20] width 126 height 10
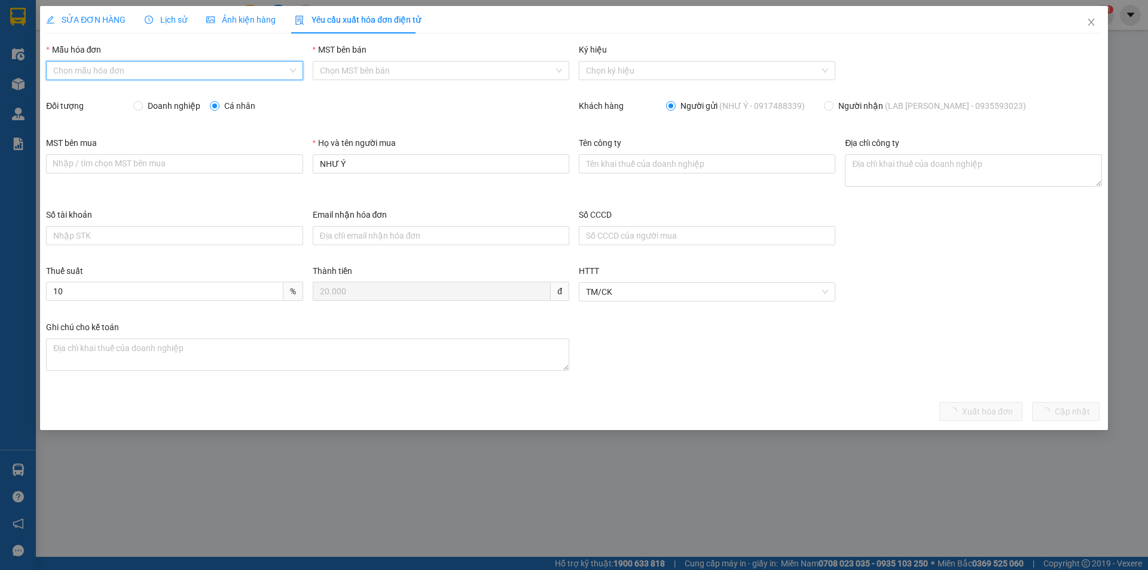
click at [115, 72] on input "Mẫu hóa đơn" at bounding box center [170, 71] width 234 height 18
click at [102, 98] on div "HĐH" at bounding box center [174, 94] width 242 height 13
type input "8"
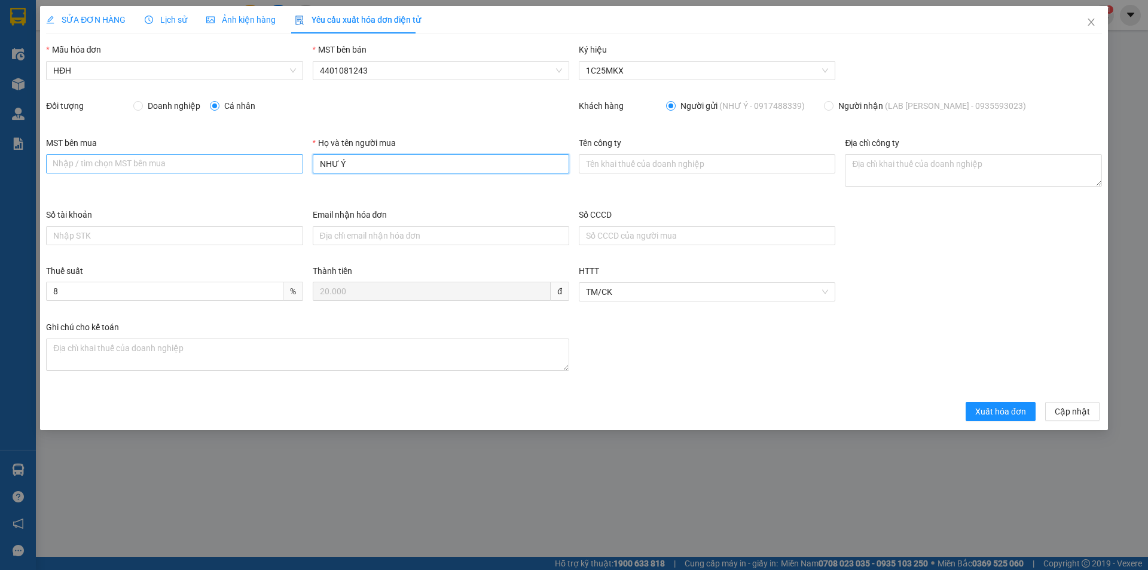
drag, startPoint x: 373, startPoint y: 166, endPoint x: 301, endPoint y: 160, distance: 72.6
click at [301, 160] on div "MST bên mua Nhập / tìm chọn MST bên mua Họ và tên người mua NHƯ Ý Tên công ty Đ…" at bounding box center [573, 172] width 1065 height 72
type input "Người mua không lấy hóa đơn"
click at [995, 413] on span "Xuất hóa đơn" at bounding box center [1000, 411] width 51 height 13
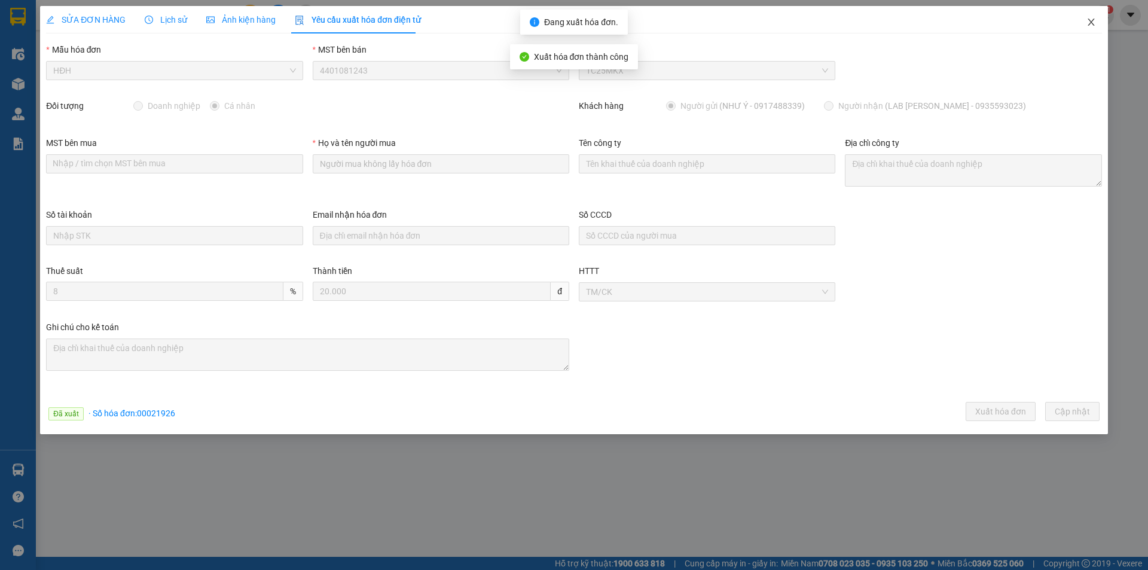
click at [1092, 19] on icon "close" at bounding box center [1091, 22] width 10 height 10
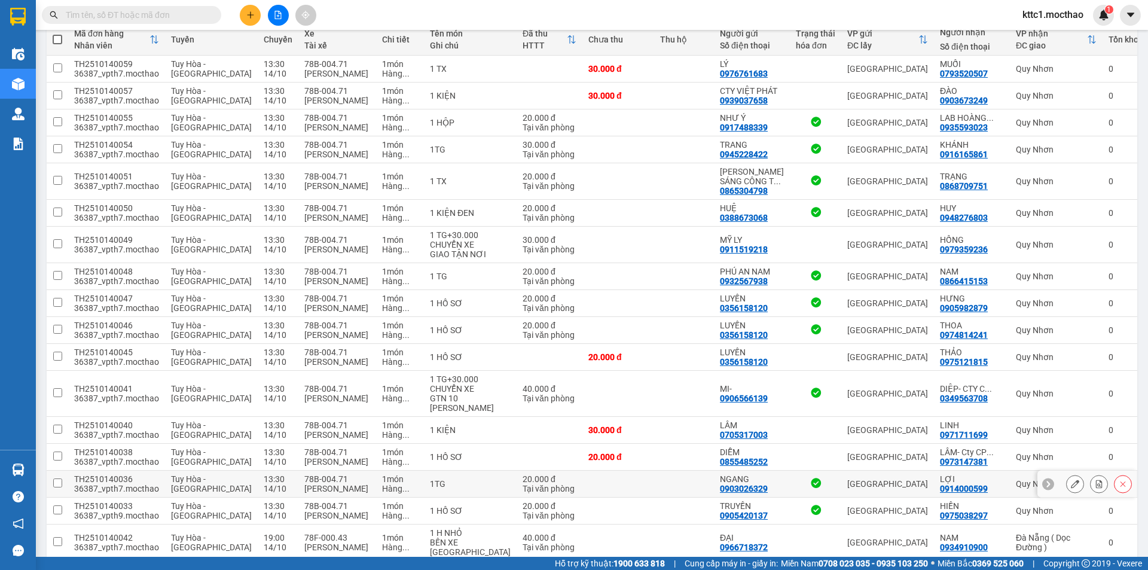
scroll to position [120, 0]
